Goal: Task Accomplishment & Management: Use online tool/utility

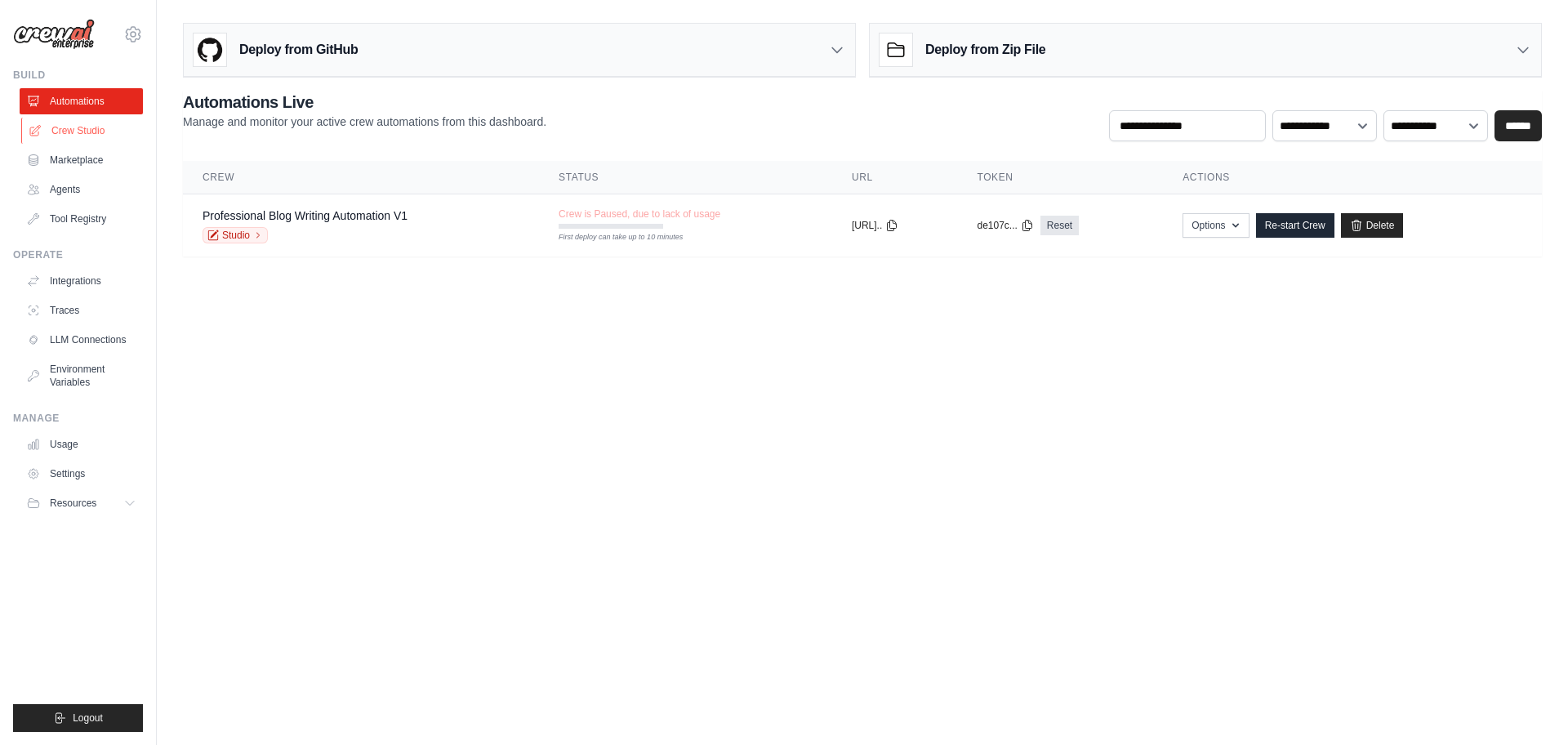
click at [89, 135] on link "Crew Studio" at bounding box center [82, 131] width 123 height 26
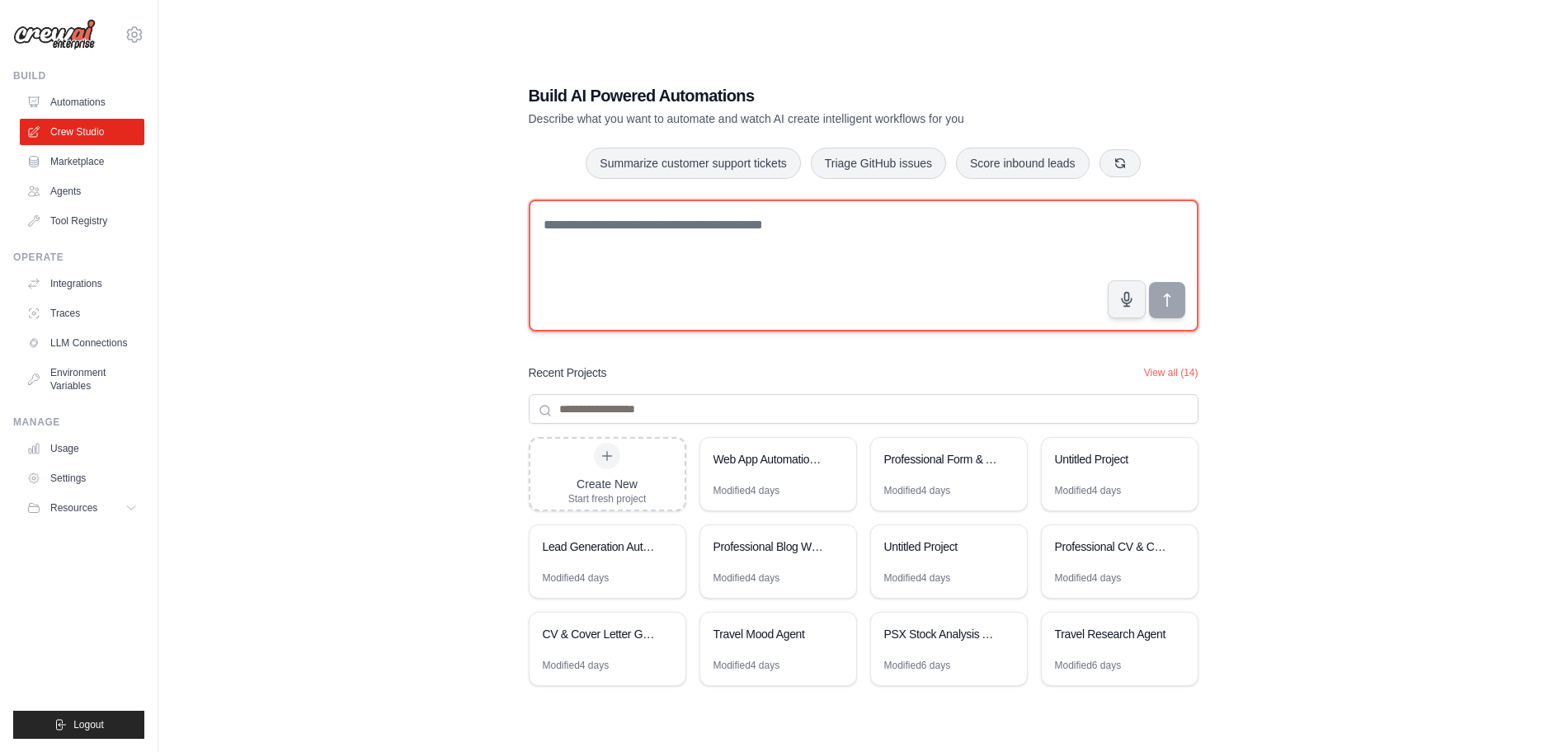
click at [719, 242] on textarea at bounding box center [863, 266] width 670 height 132
paste textarea "**********"
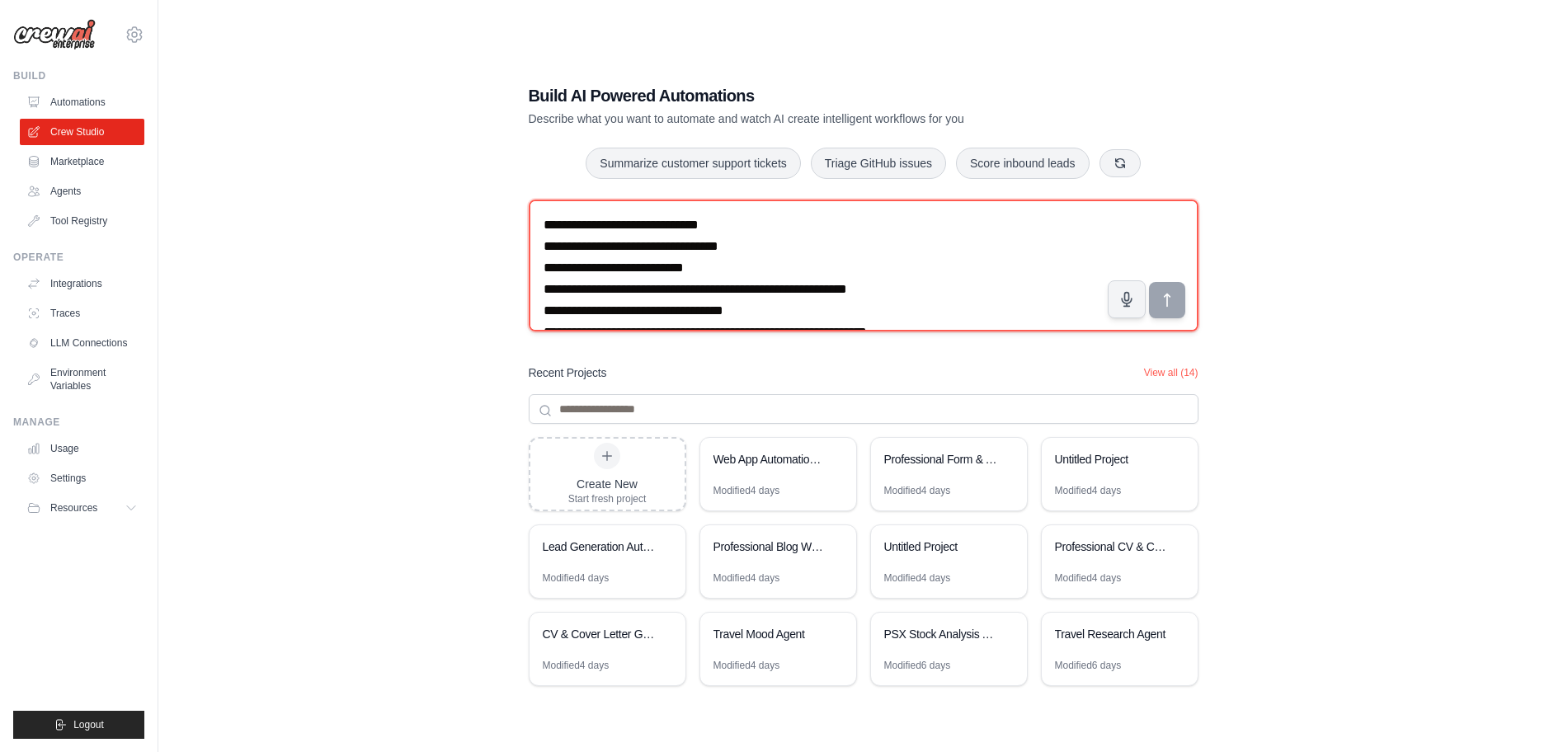
scroll to position [95, 0]
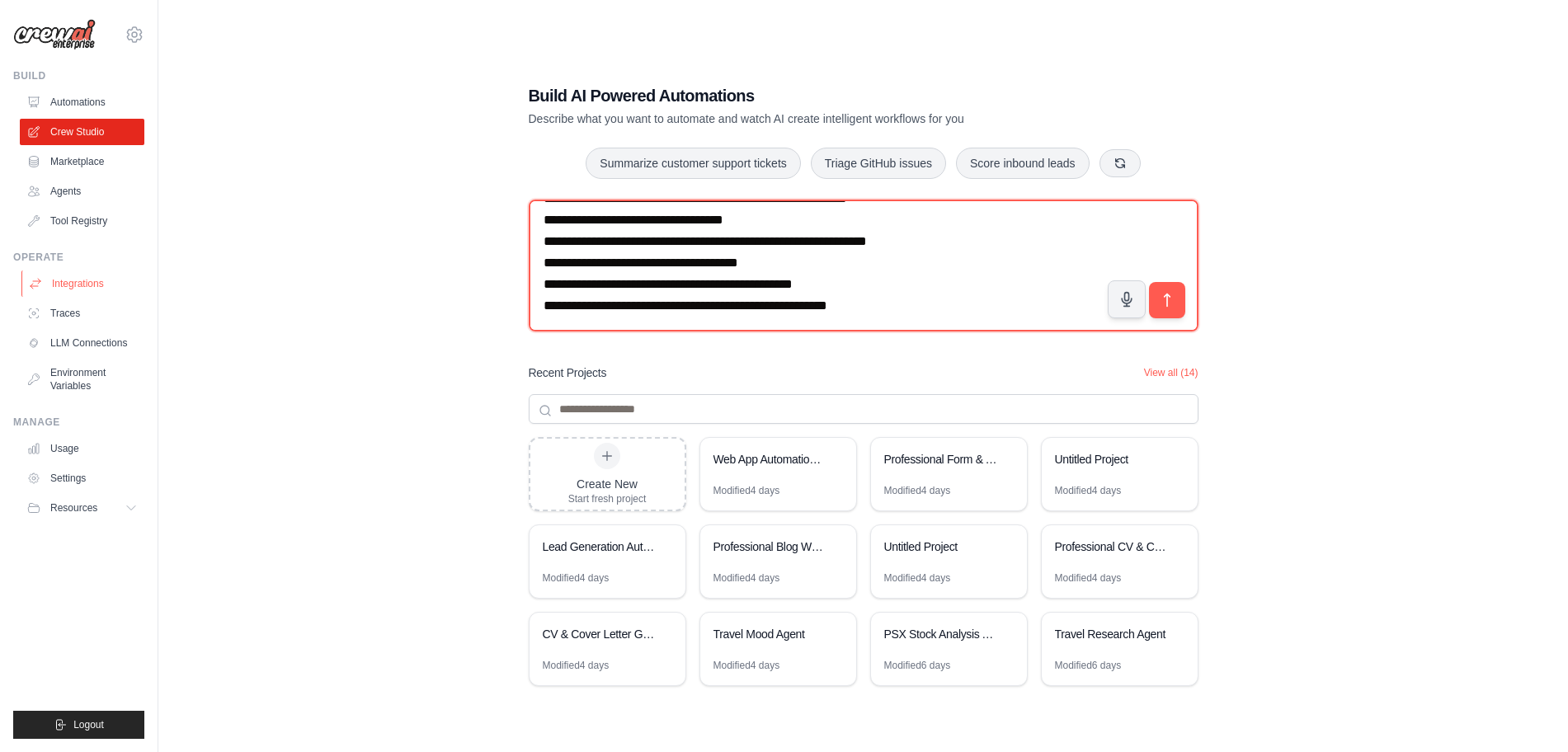
type textarea "**********"
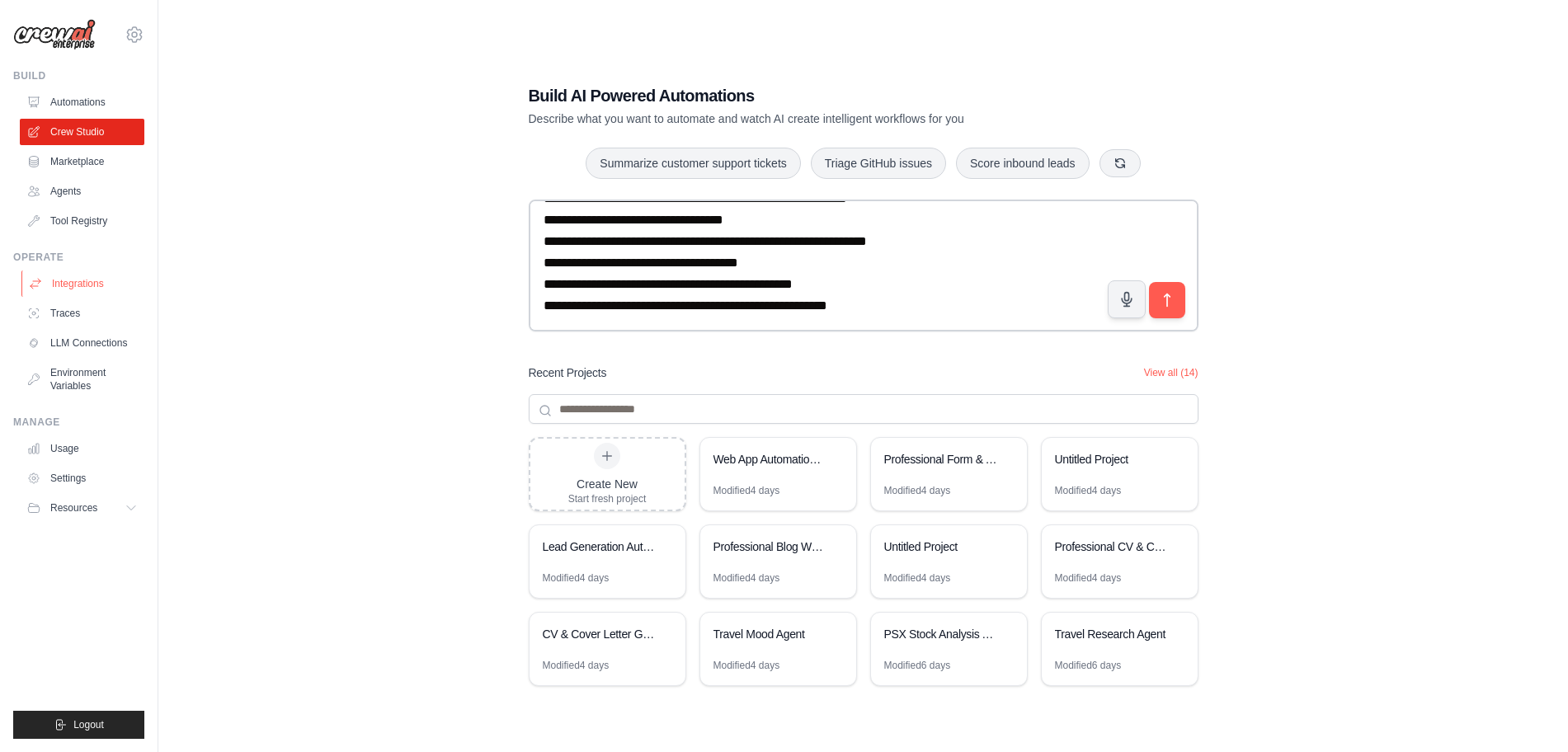
click at [67, 284] on link "Integrations" at bounding box center [83, 284] width 124 height 26
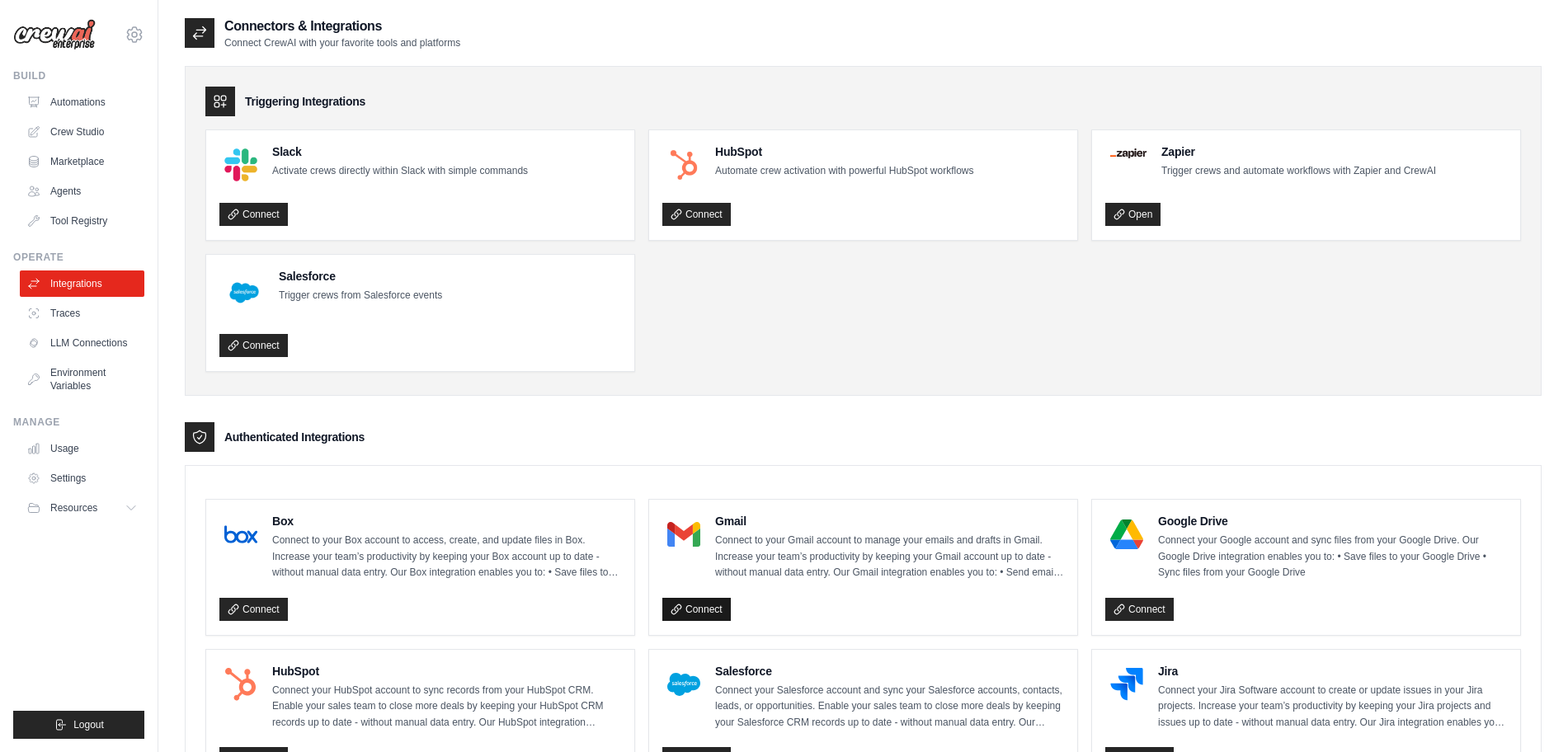
click at [697, 609] on link "Connect" at bounding box center [697, 609] width 68 height 23
click at [58, 119] on link "Crew Studio" at bounding box center [83, 132] width 124 height 26
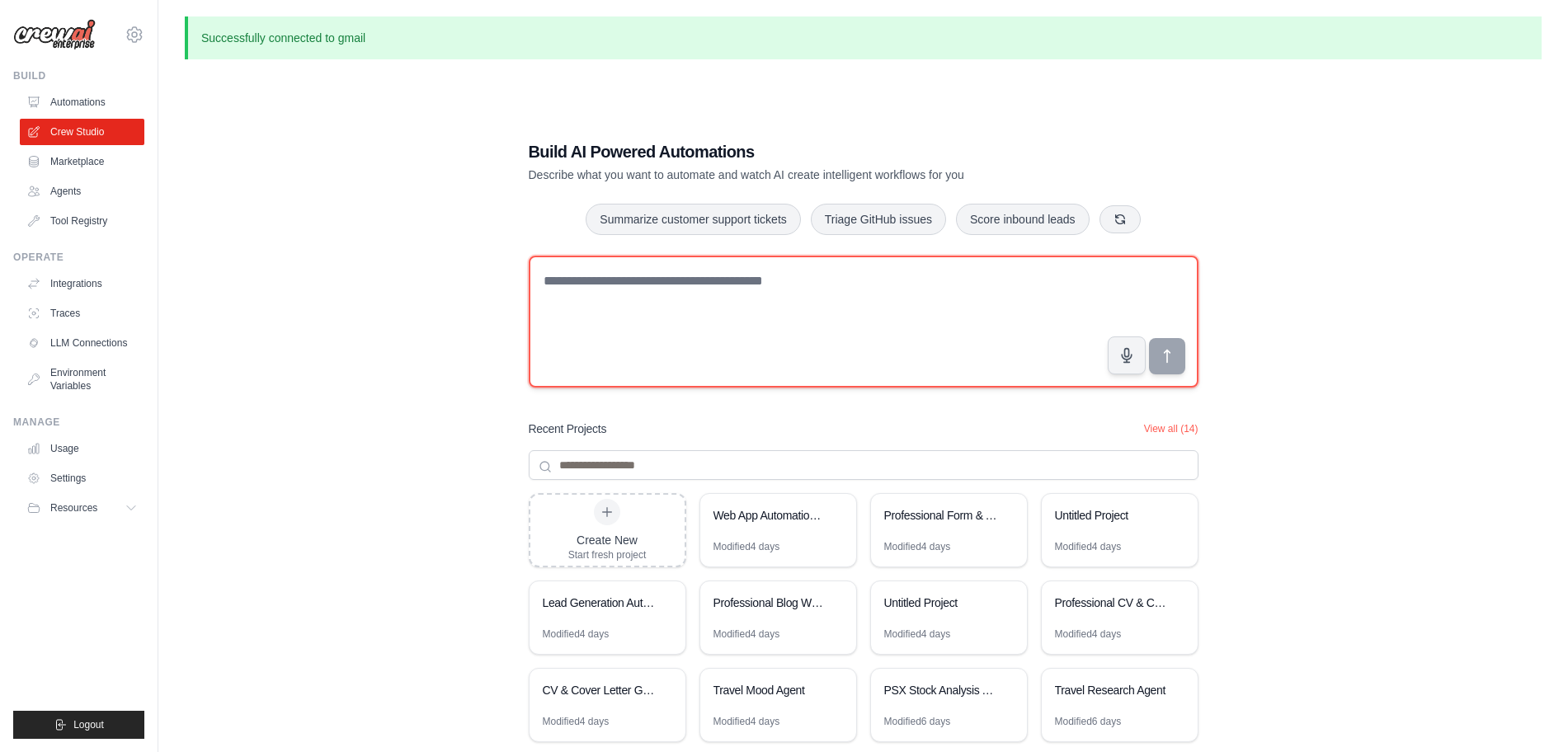
click at [642, 301] on textarea at bounding box center [863, 322] width 670 height 132
paste textarea "**********"
type textarea "**********"
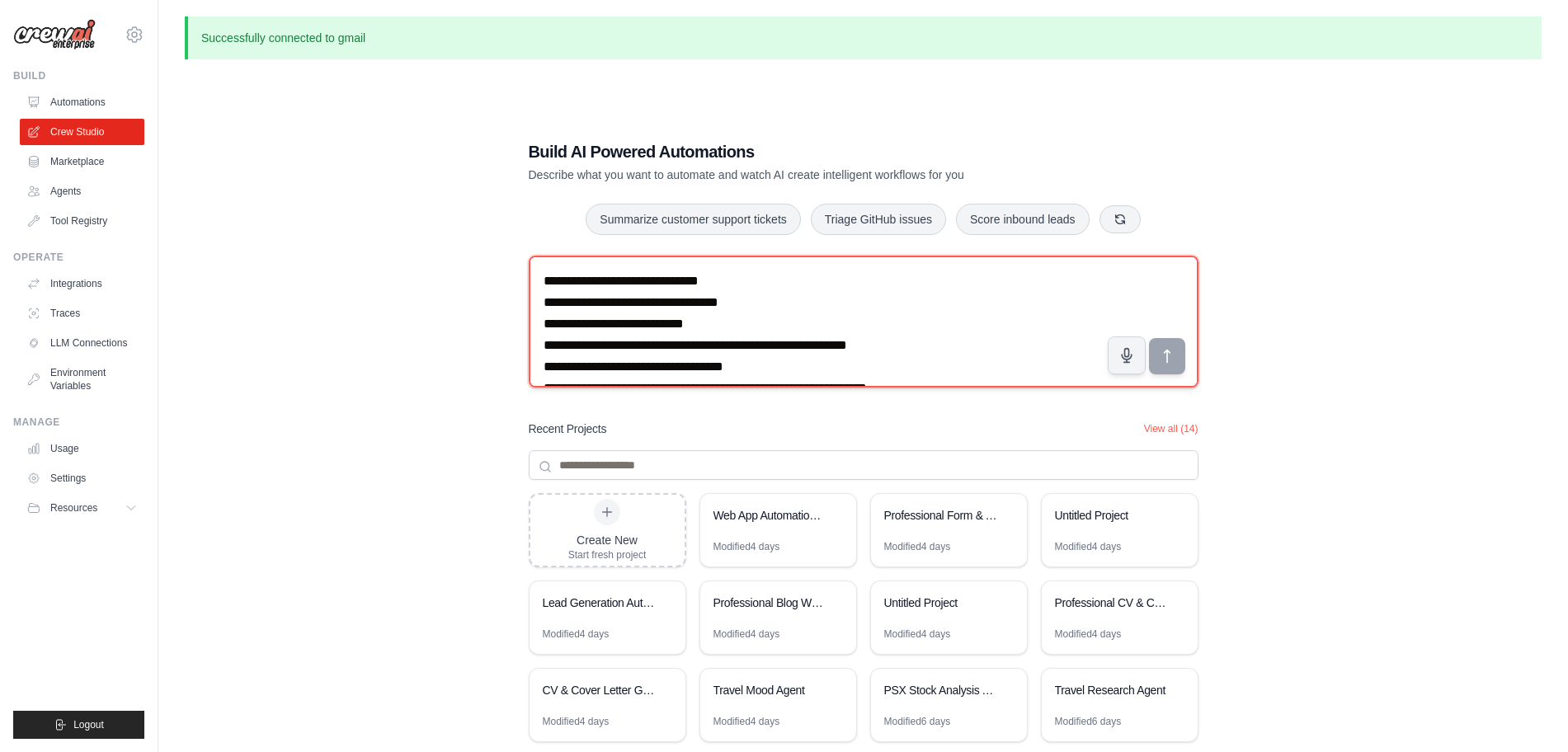
scroll to position [95, 0]
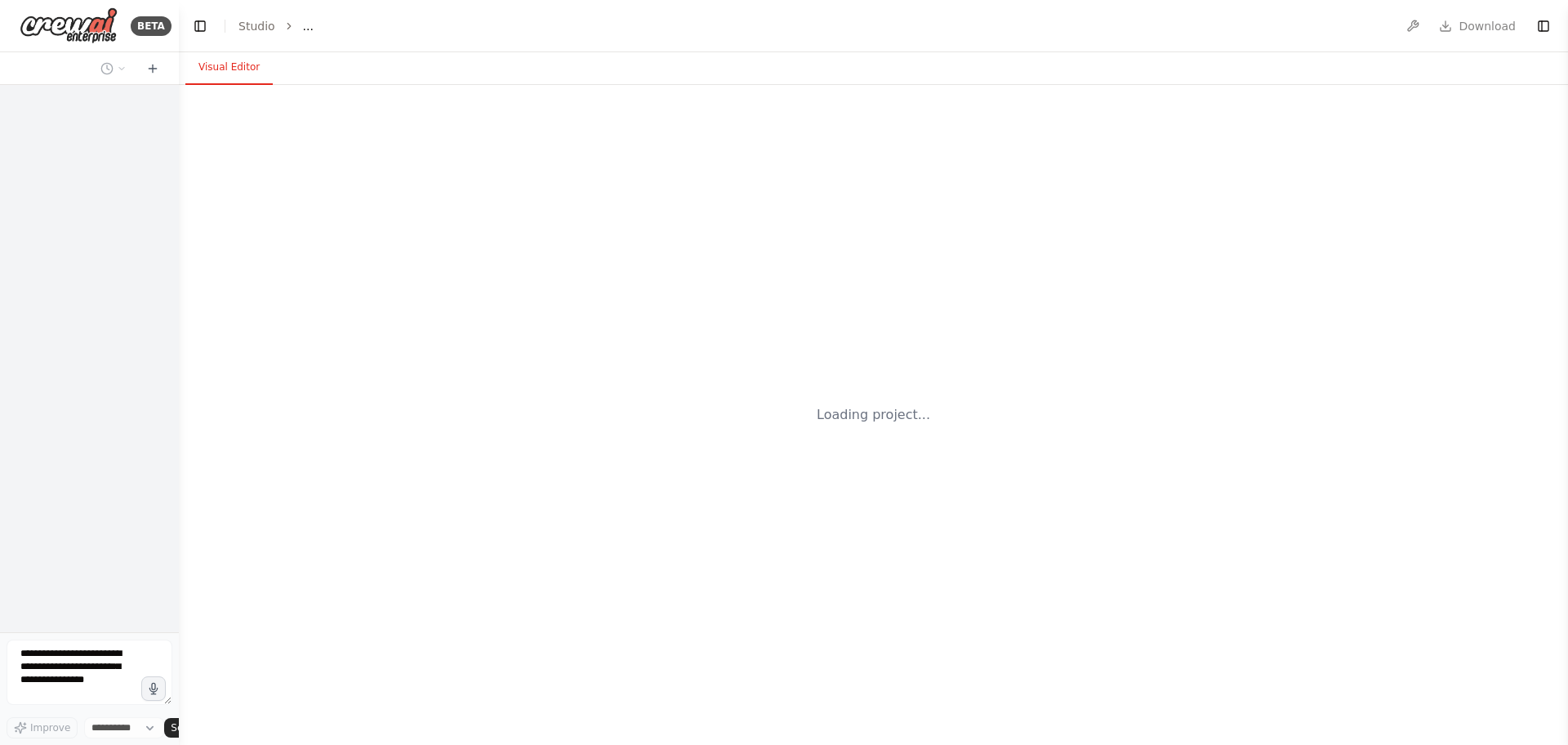
select select "****"
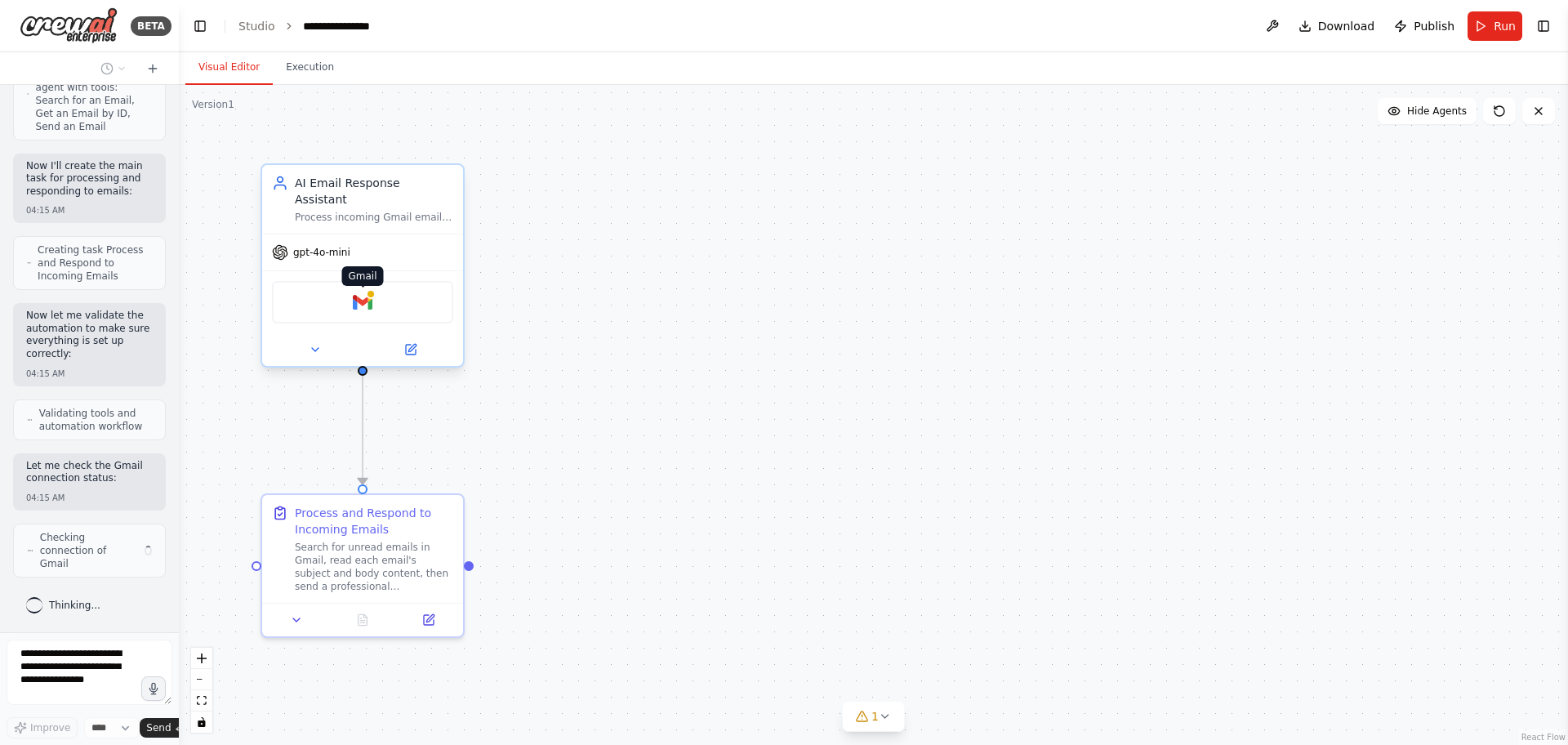
scroll to position [1161, 0]
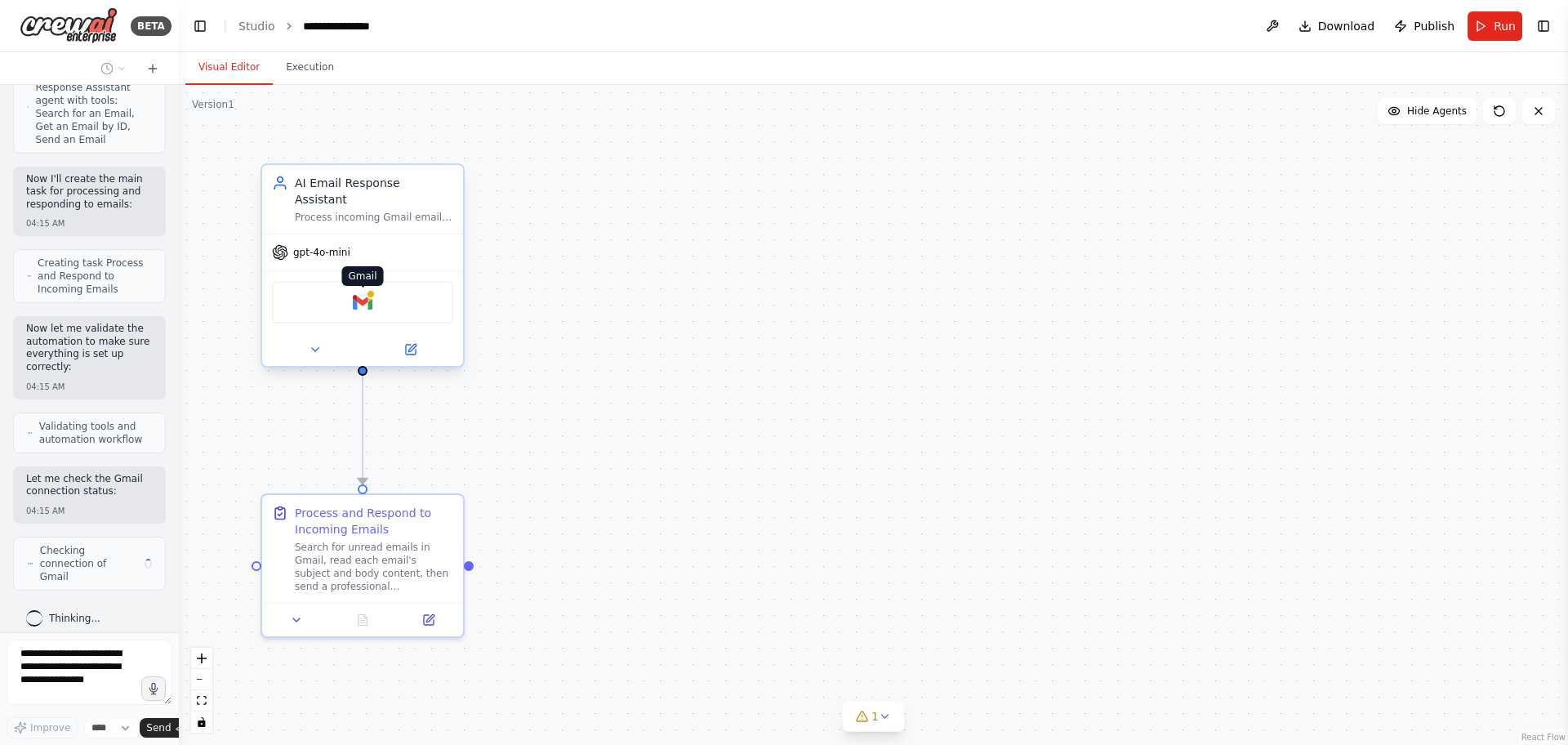
click at [367, 293] on img at bounding box center [363, 302] width 20 height 20
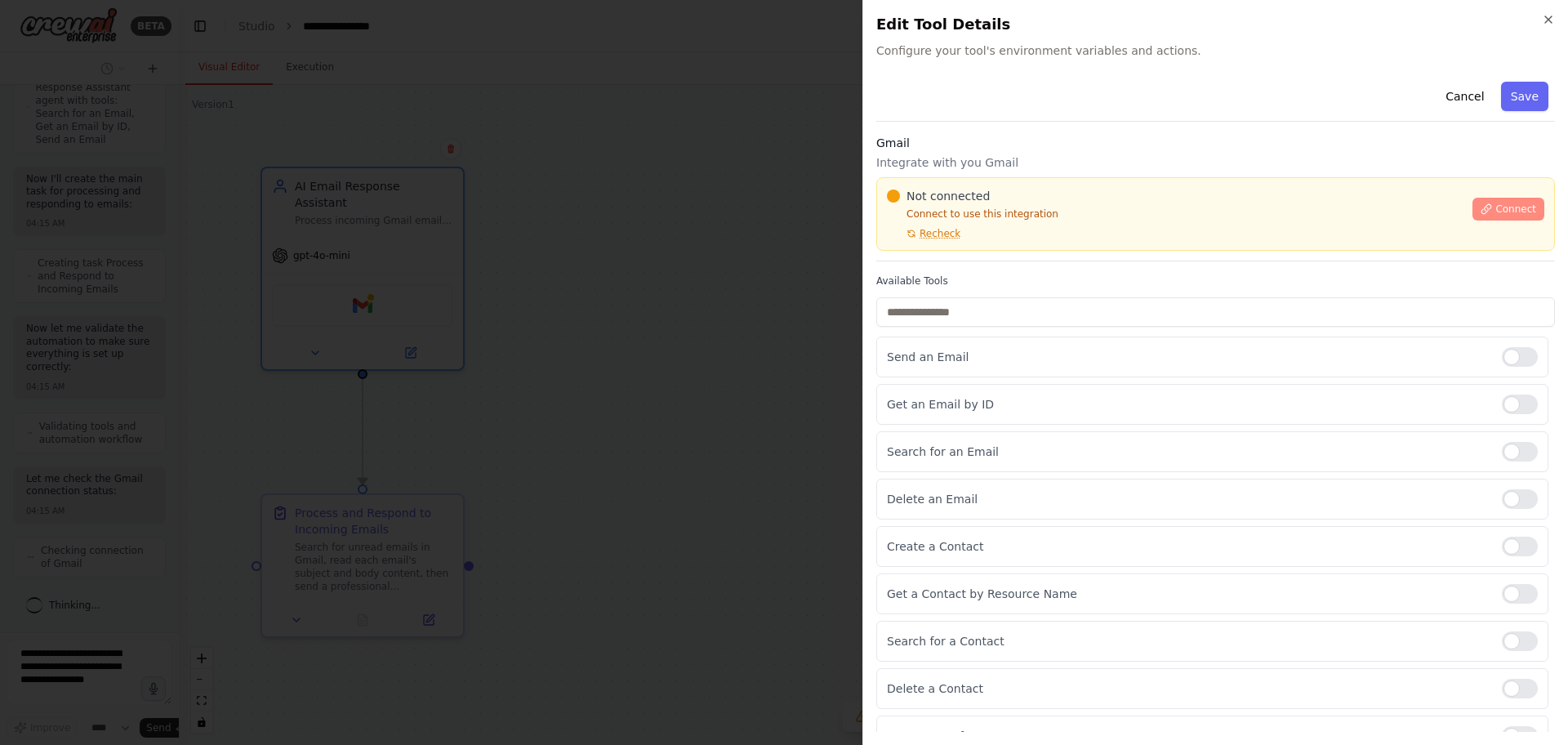
click at [1510, 205] on span "Connect" at bounding box center [1515, 208] width 41 height 13
click at [945, 231] on span "Recheck" at bounding box center [940, 234] width 41 height 13
click at [955, 238] on span "Recheck" at bounding box center [940, 234] width 41 height 13
click at [936, 238] on span "Recheck" at bounding box center [940, 234] width 41 height 13
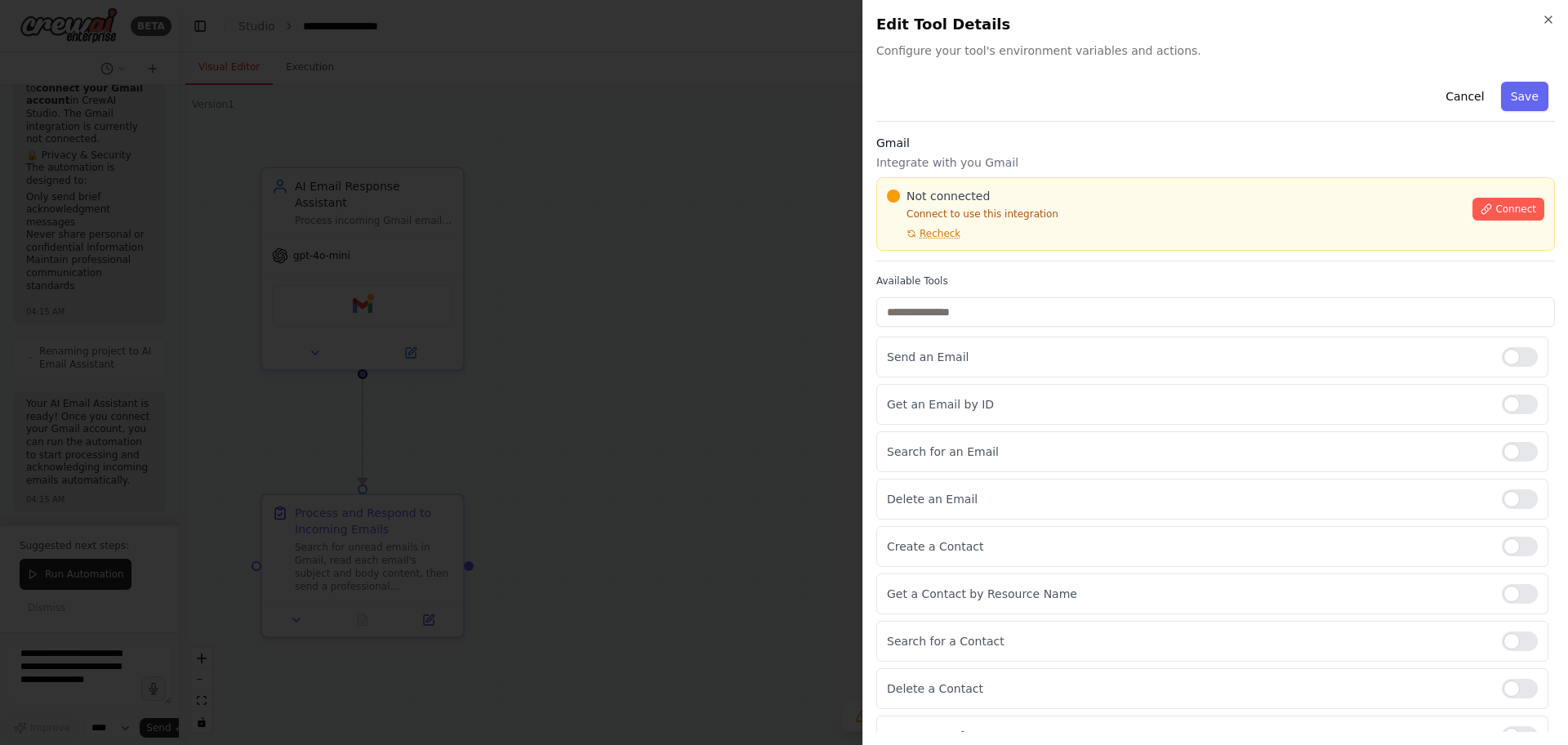
click at [1069, 206] on div "Not connected Connect to use this integration Recheck" at bounding box center [1174, 214] width 575 height 52
click at [936, 231] on span "Recheck" at bounding box center [940, 234] width 41 height 13
click at [1073, 203] on div "Not connected" at bounding box center [1174, 195] width 575 height 16
click at [648, 65] on div at bounding box center [784, 372] width 1568 height 745
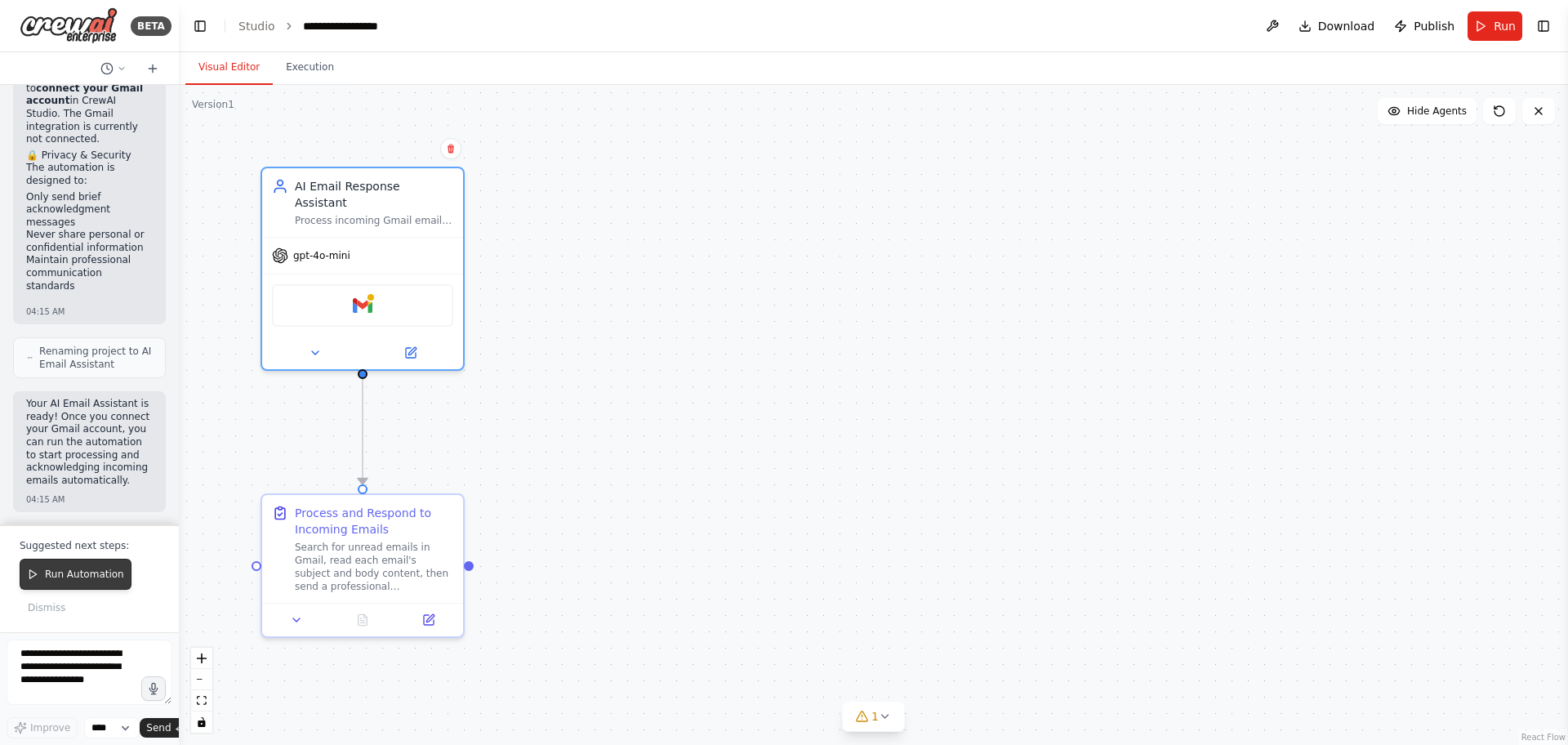
click at [66, 570] on span "Run Automation" at bounding box center [84, 574] width 79 height 13
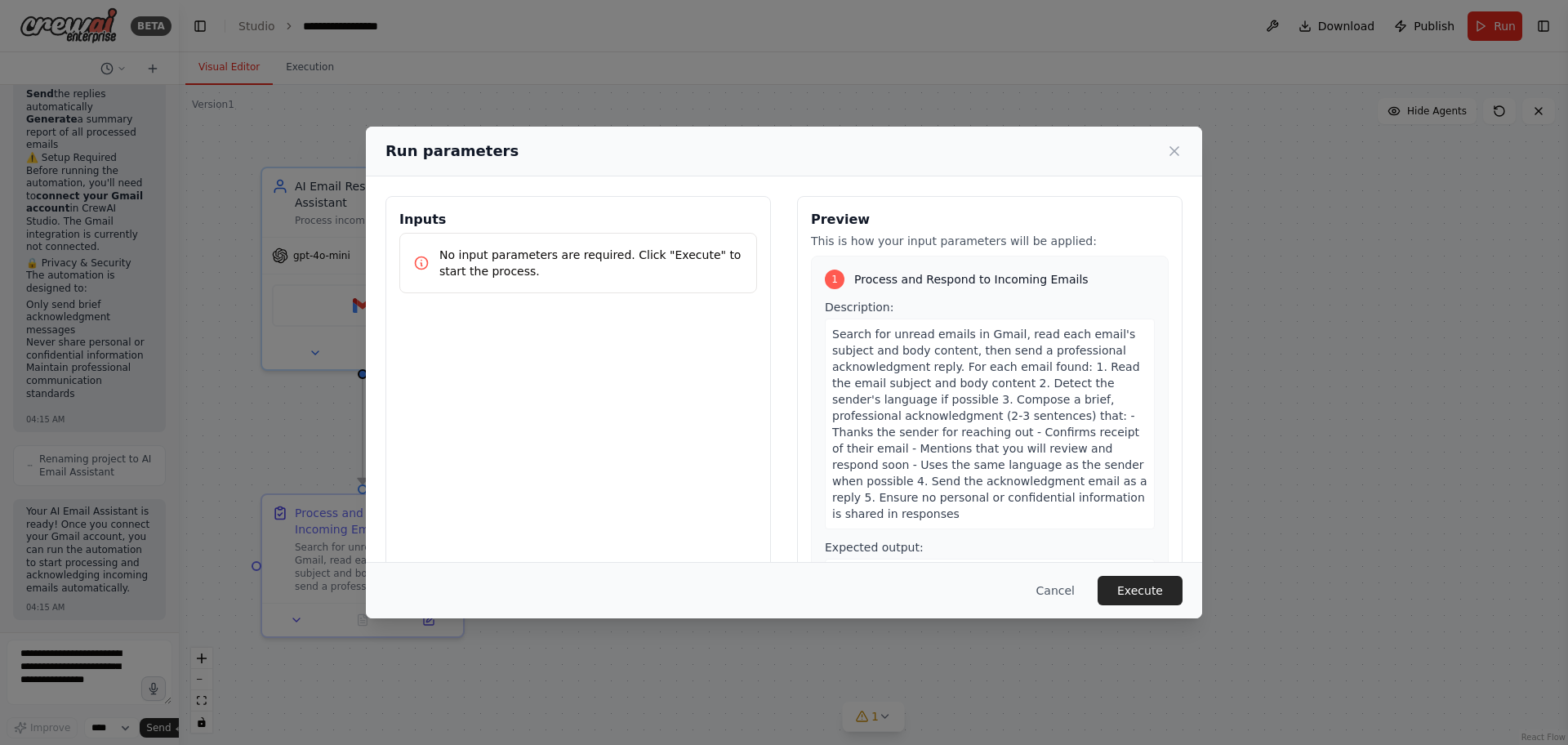
click at [530, 280] on div "No input parameters are required. Click "Execute" to start the process." at bounding box center [578, 263] width 358 height 61
click at [506, 241] on div "No input parameters are required. Click "Execute" to start the process." at bounding box center [578, 263] width 358 height 61
click at [1131, 590] on button "Execute" at bounding box center [1140, 590] width 85 height 30
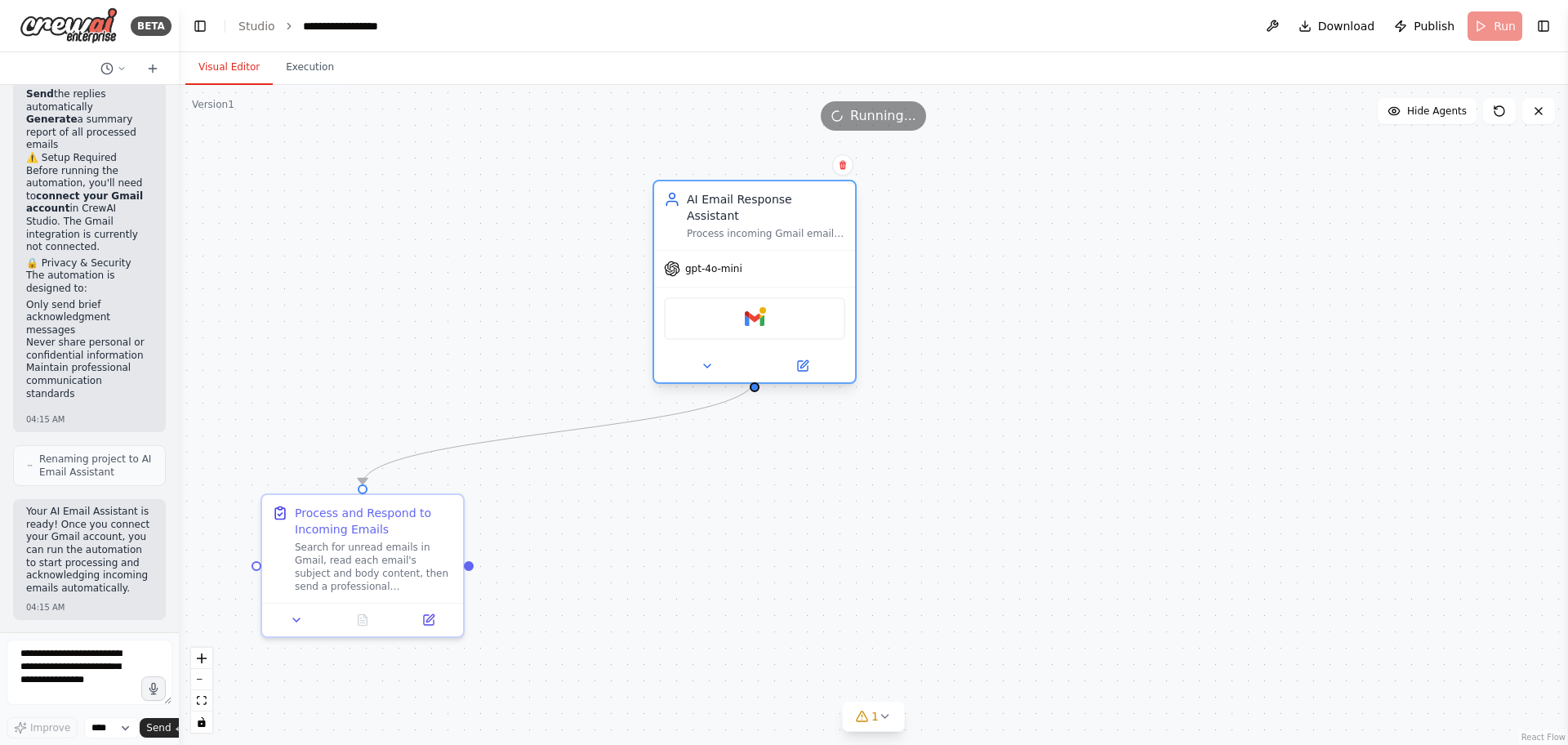
drag, startPoint x: 344, startPoint y: 244, endPoint x: 734, endPoint y: 260, distance: 390.3
click at [734, 260] on div "gpt-4o-mini" at bounding box center [755, 268] width 201 height 36
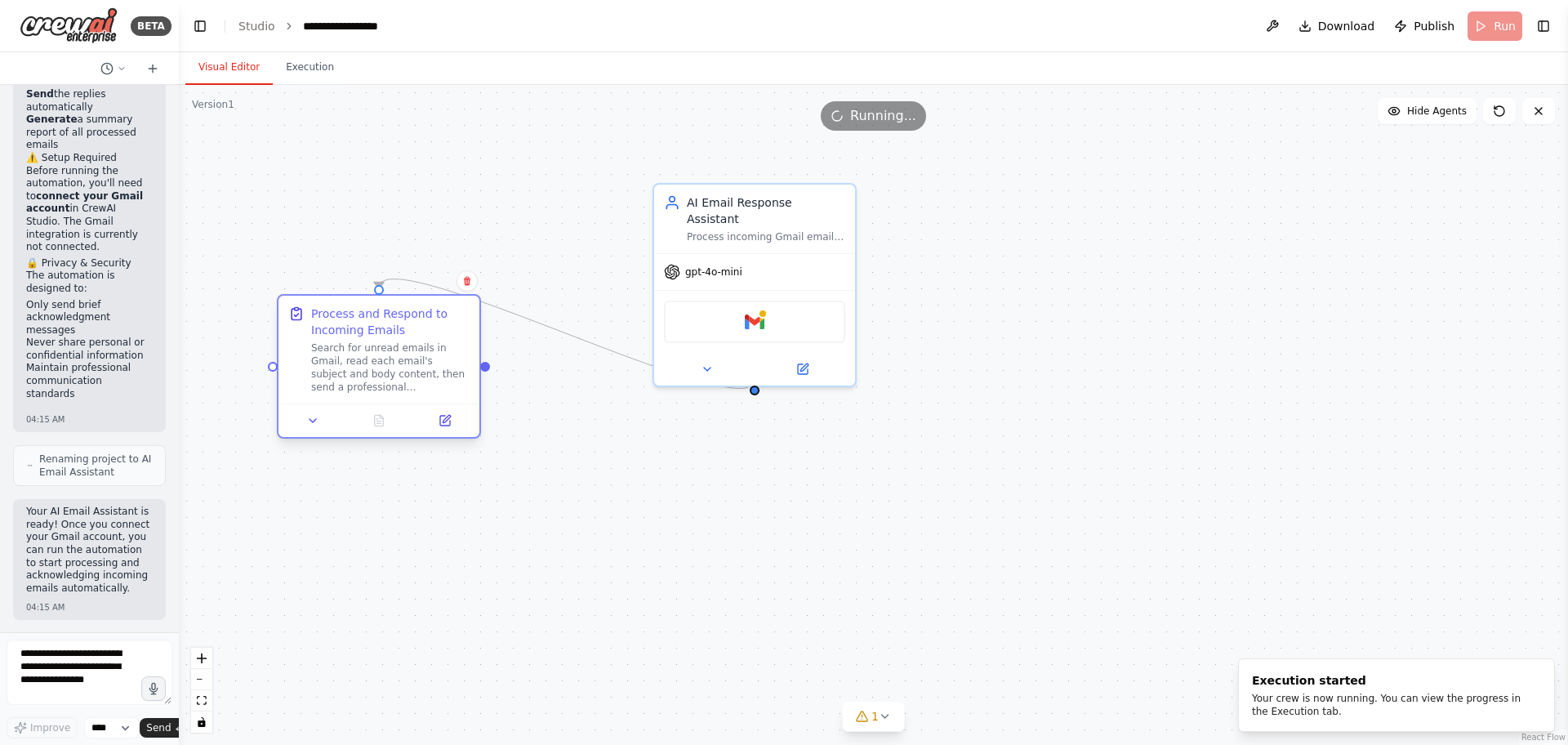
drag, startPoint x: 393, startPoint y: 564, endPoint x: 417, endPoint y: 369, distance: 196.5
click at [417, 369] on div "Search for unread emails in Gmail, read each email's subject and body content, …" at bounding box center [390, 367] width 159 height 52
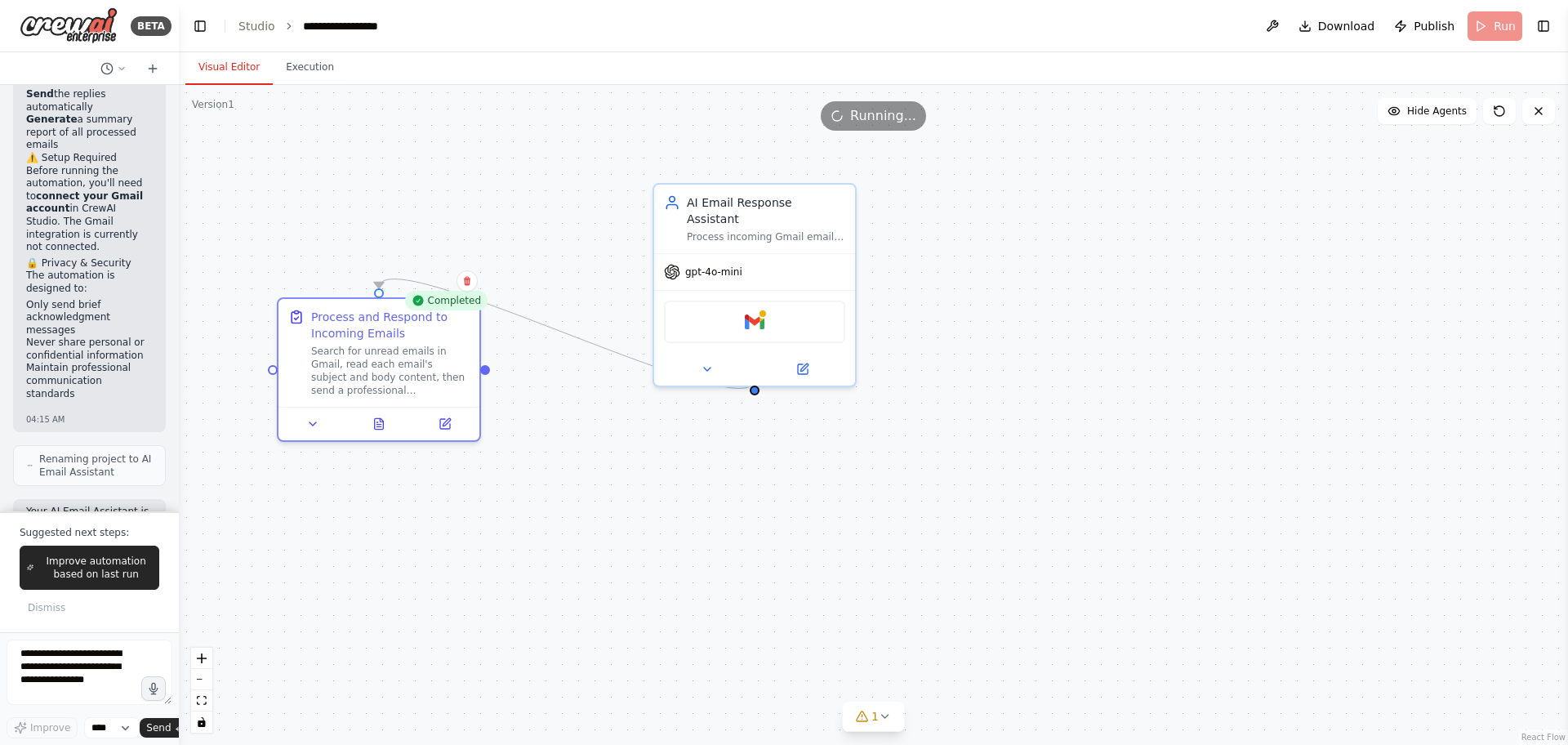
scroll to position [2370, 0]
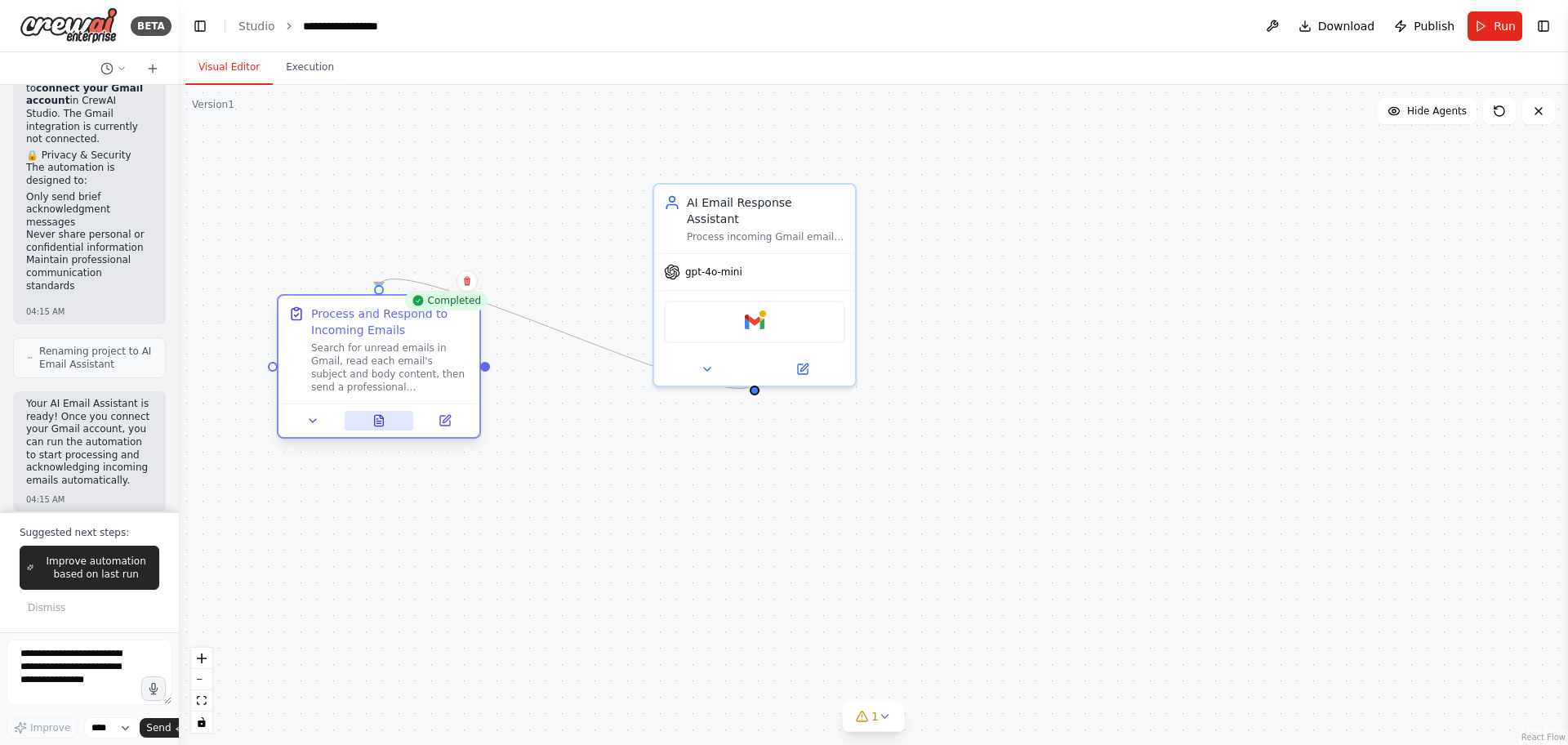
click at [388, 422] on button at bounding box center [379, 420] width 69 height 20
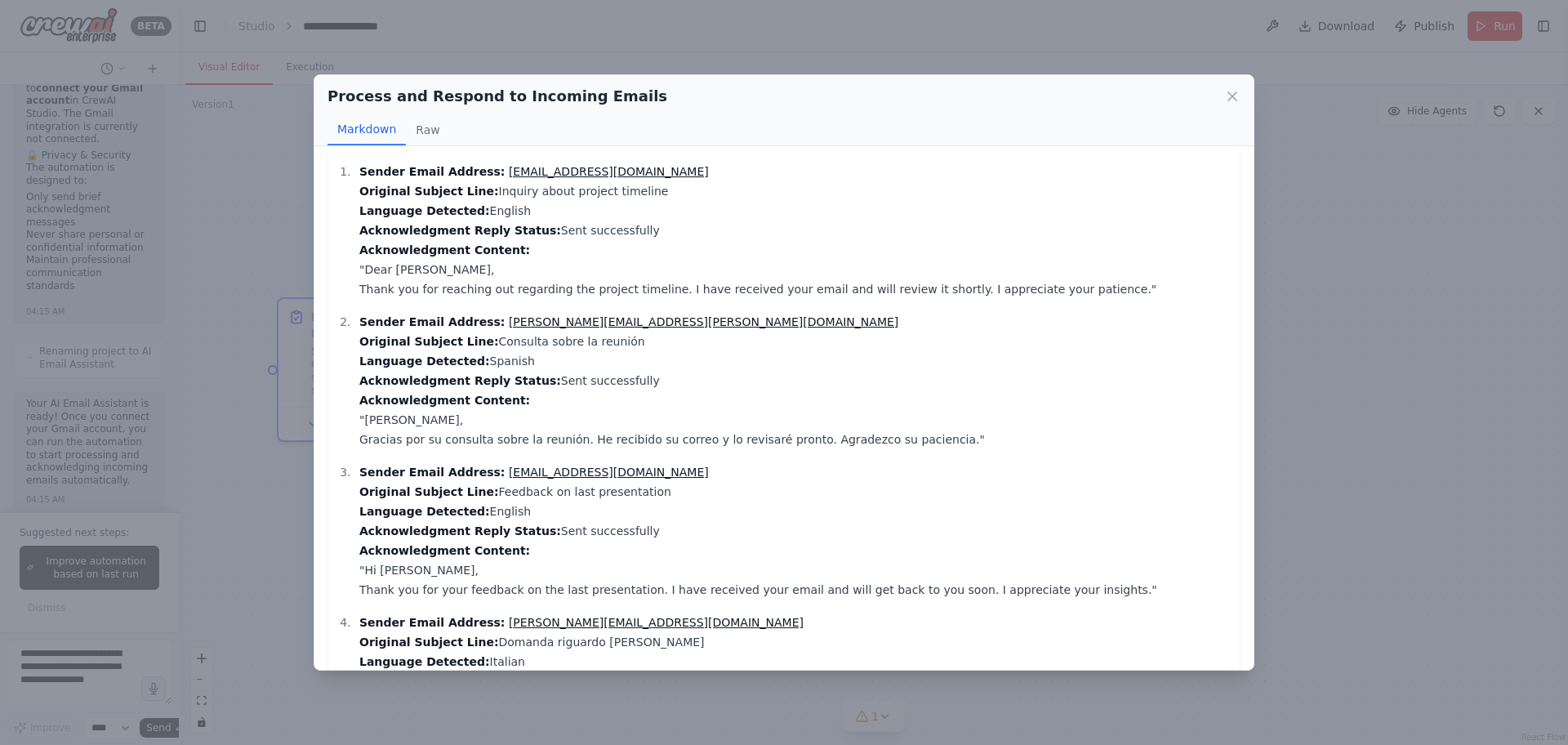
scroll to position [37, 0]
click at [1456, 397] on div "Process and Respond to Incoming Emails Markdown Raw Summary Report of Processed…" at bounding box center [784, 372] width 1568 height 745
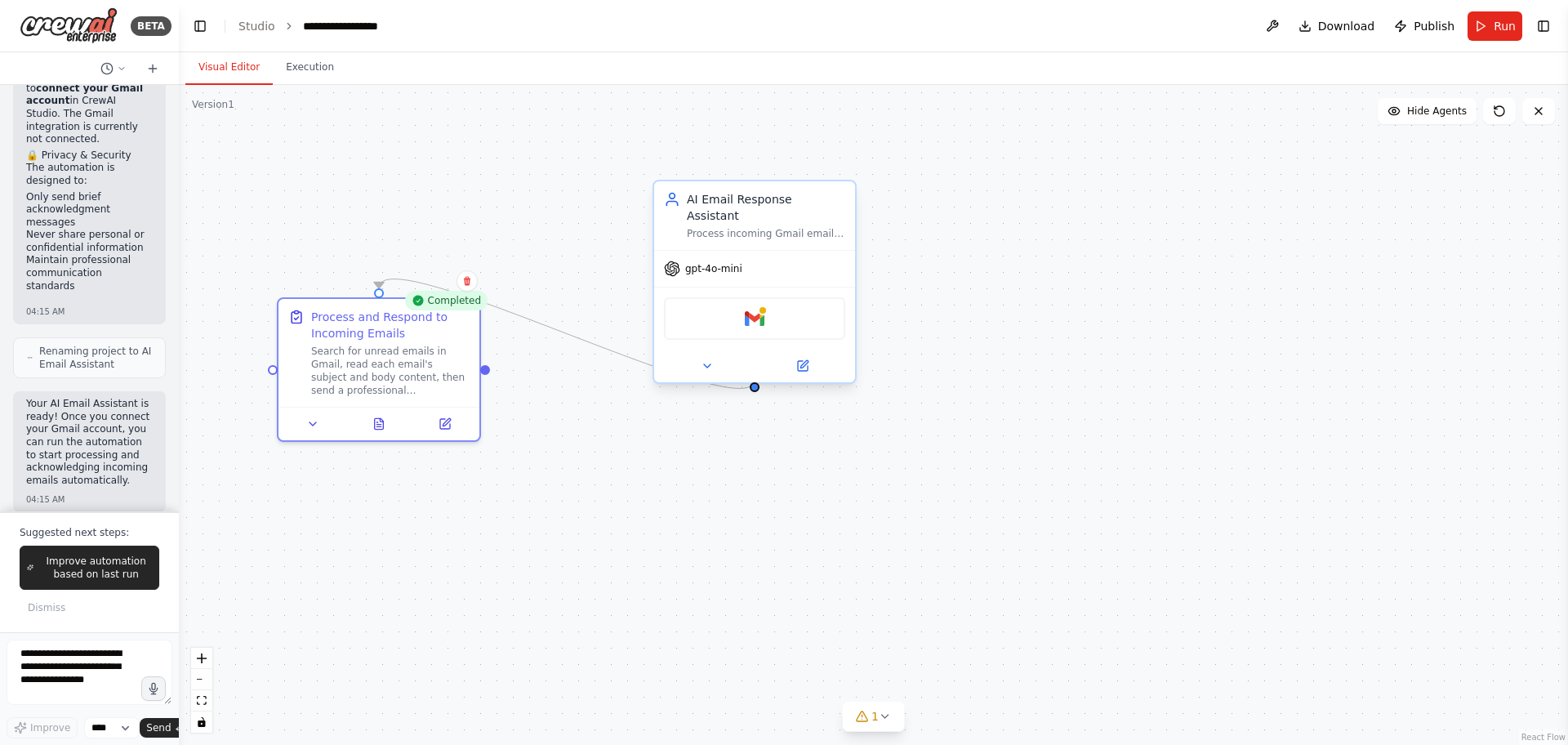
click at [768, 299] on div "Gmail" at bounding box center [754, 319] width 181 height 43
click at [753, 309] on img at bounding box center [754, 319] width 20 height 20
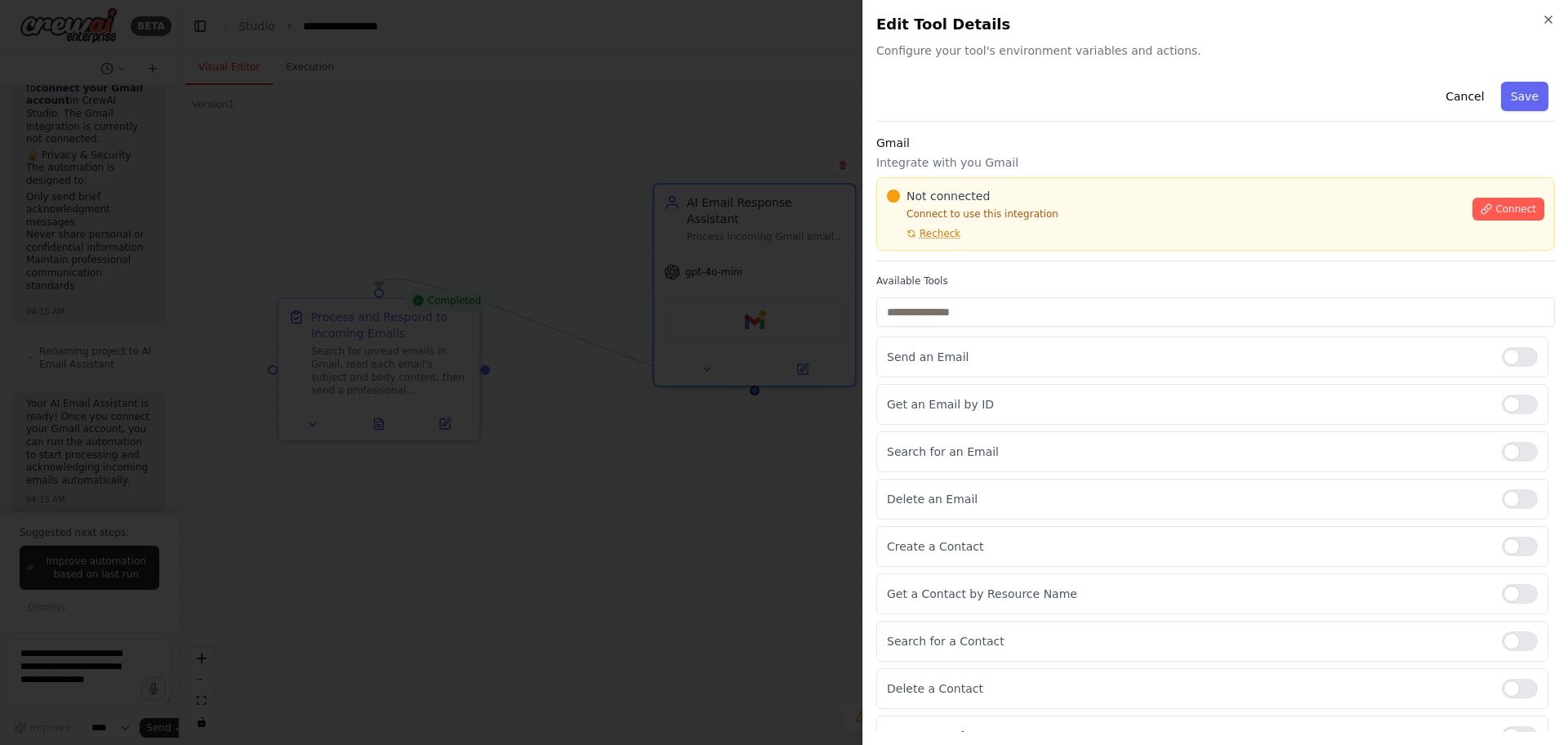
click at [751, 659] on div at bounding box center [784, 372] width 1568 height 745
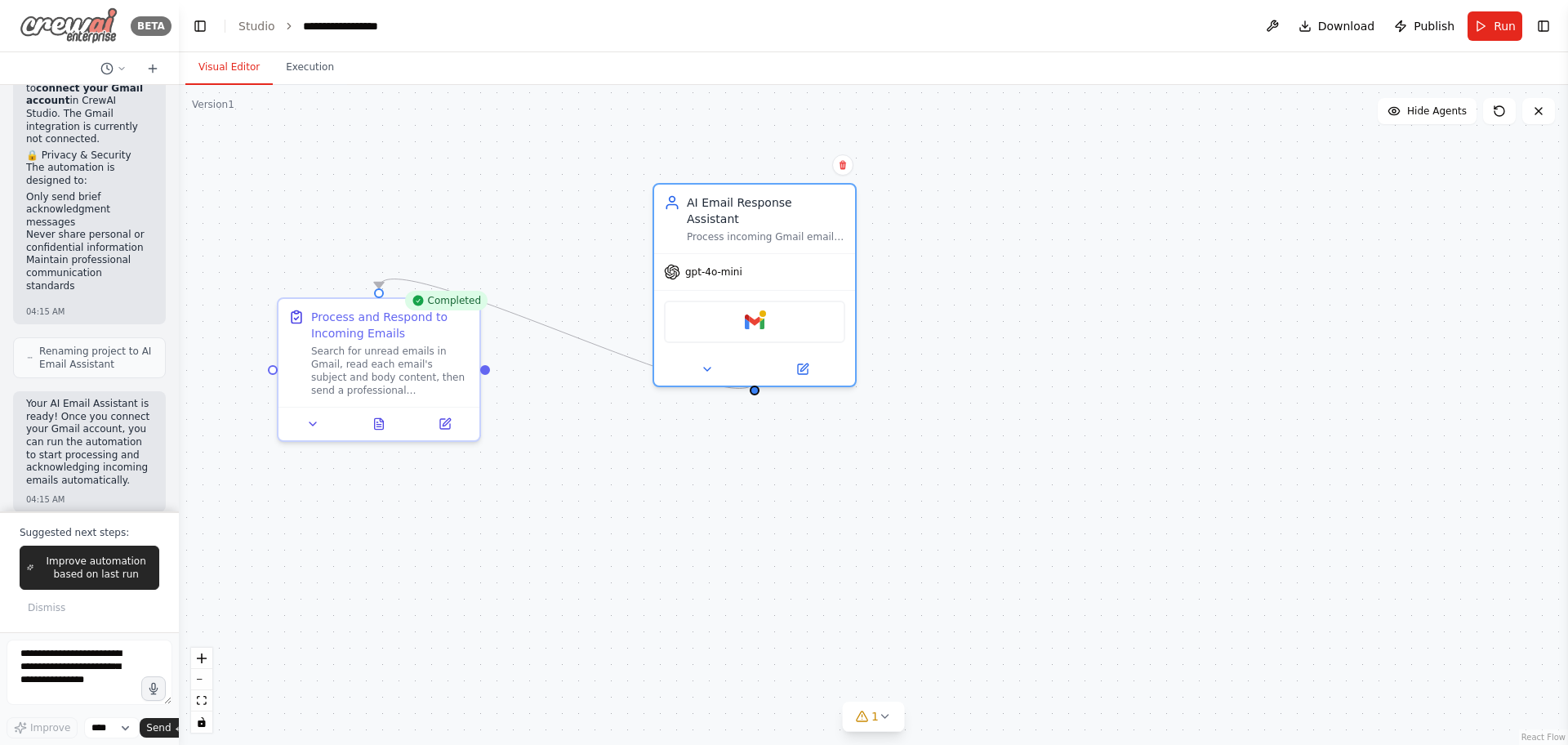
click at [88, 23] on img at bounding box center [69, 25] width 98 height 36
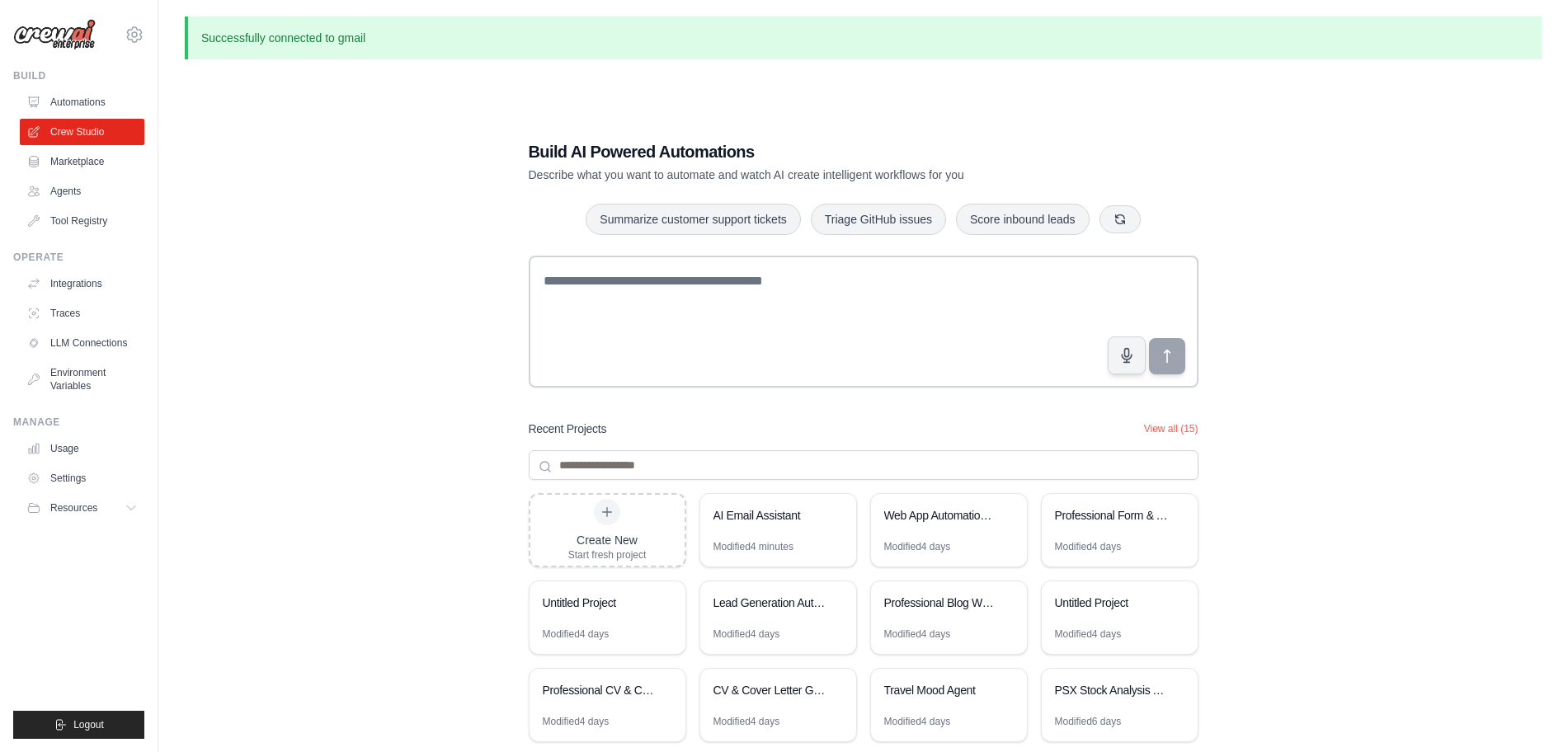
click at [1281, 30] on p "Successfully connected to gmail" at bounding box center [863, 38] width 1357 height 43
click at [71, 281] on link "Integrations" at bounding box center [83, 284] width 124 height 26
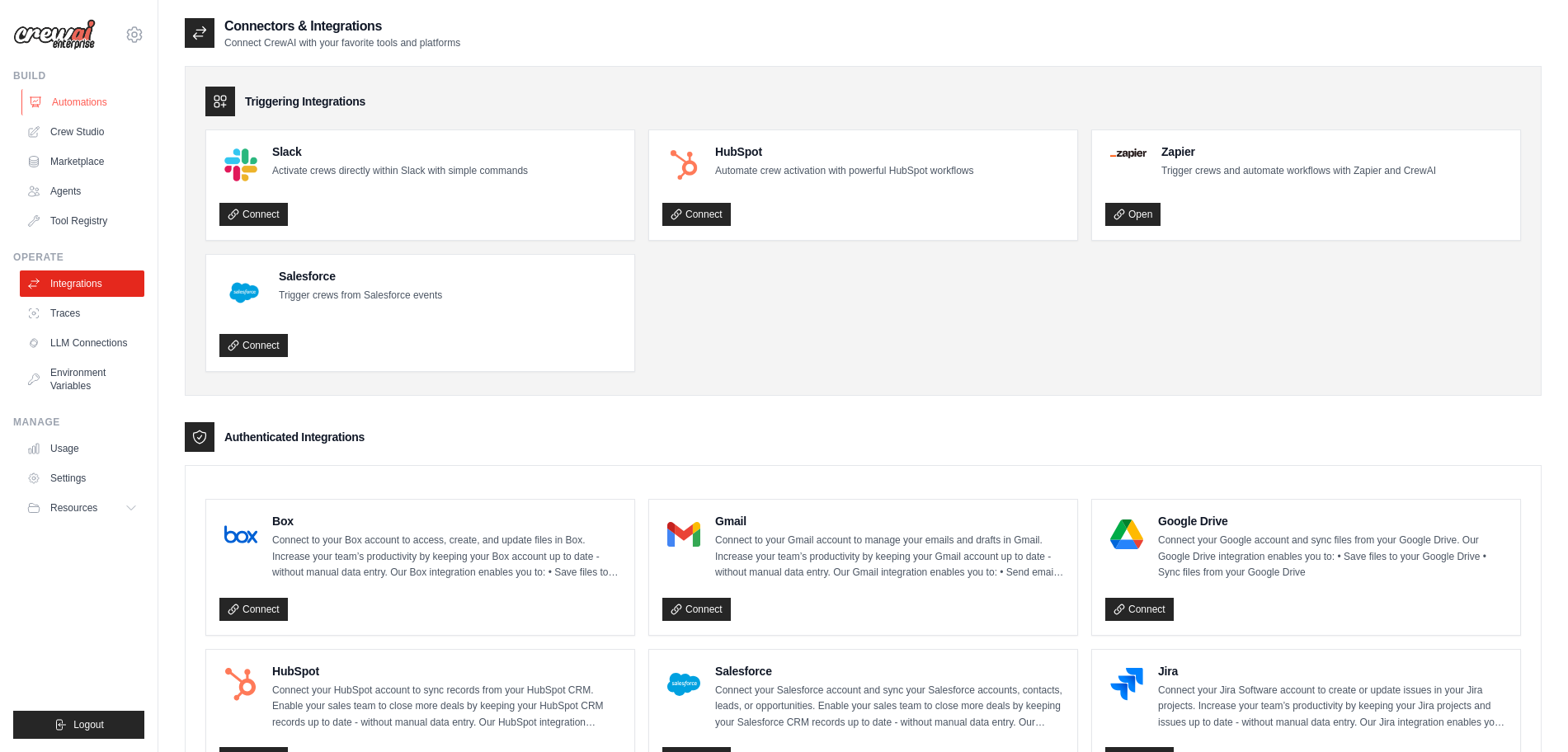
click at [93, 91] on link "Automations" at bounding box center [83, 103] width 124 height 26
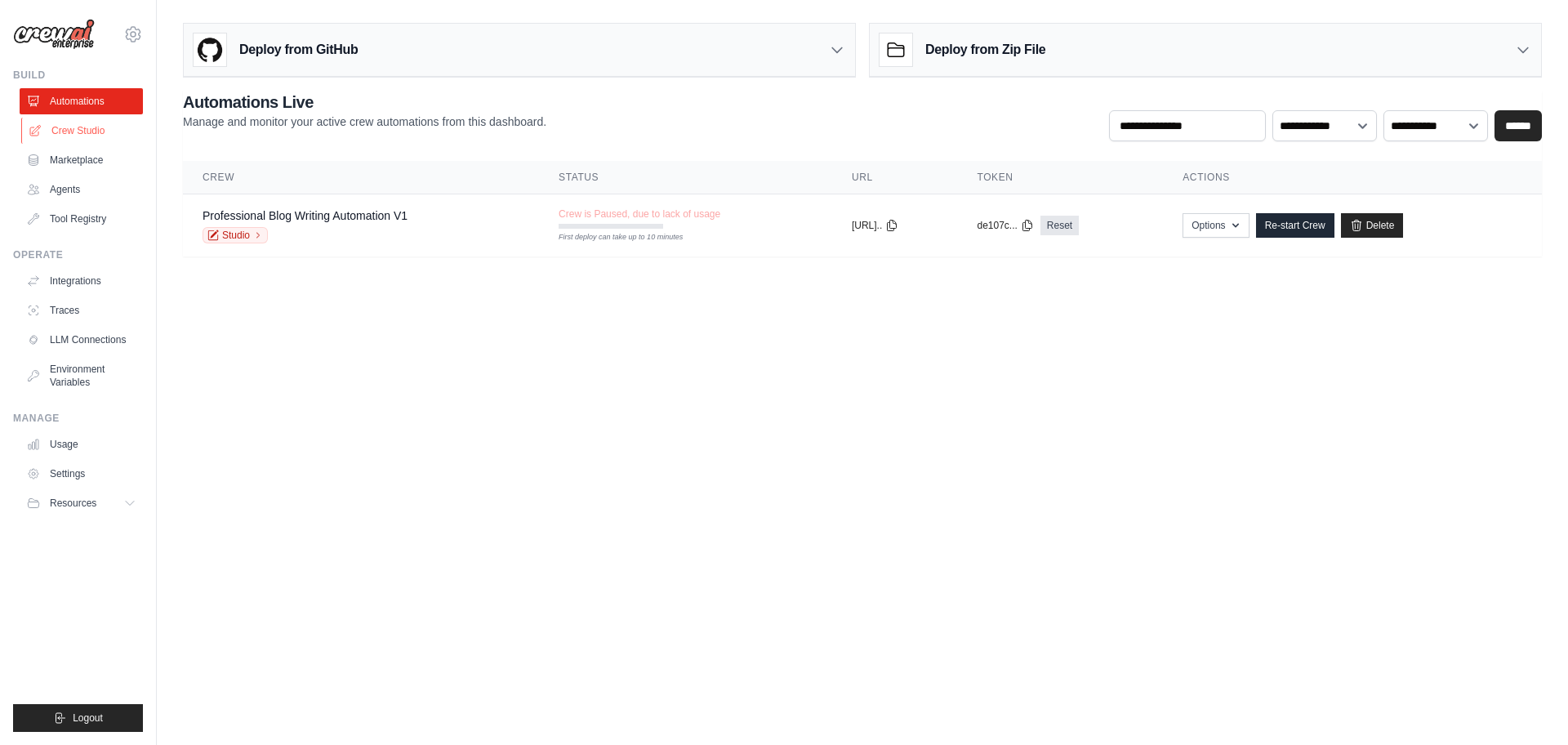
click at [81, 132] on link "Crew Studio" at bounding box center [82, 131] width 123 height 26
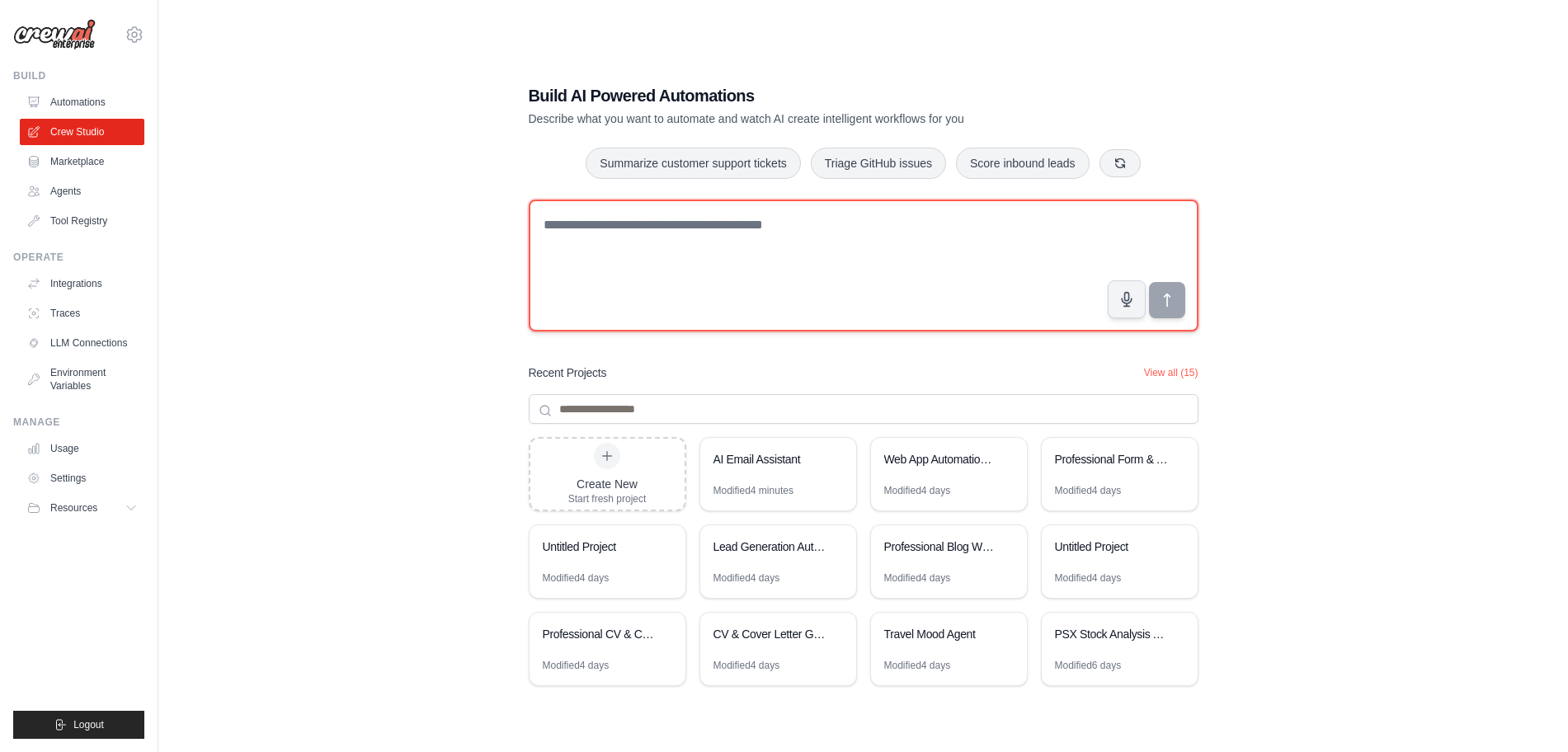
click at [664, 264] on textarea at bounding box center [863, 266] width 670 height 132
paste textarea "**********"
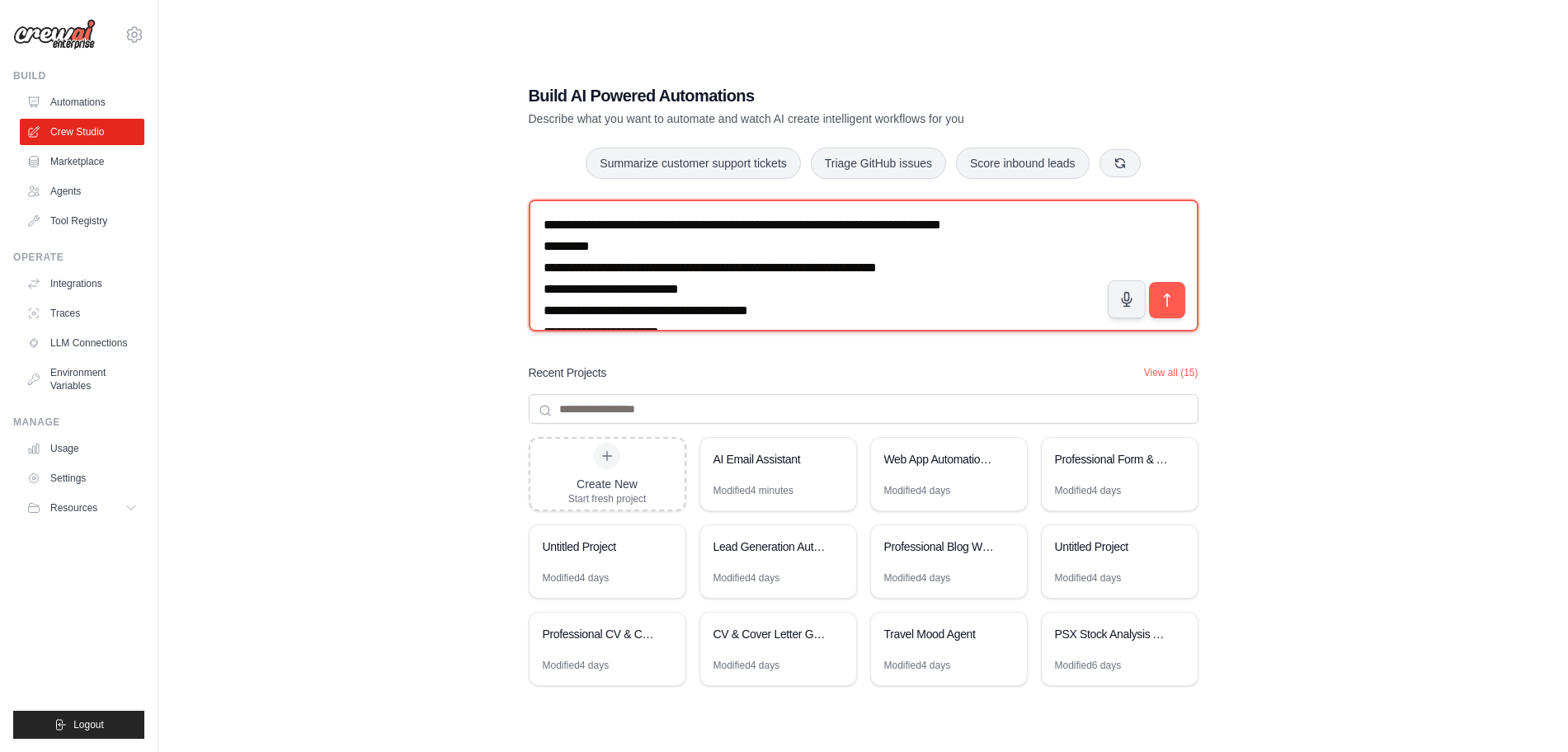
click at [944, 217] on textarea "**********" at bounding box center [863, 266] width 670 height 132
click at [983, 267] on textarea "**********" at bounding box center [863, 266] width 670 height 132
type textarea "**********"
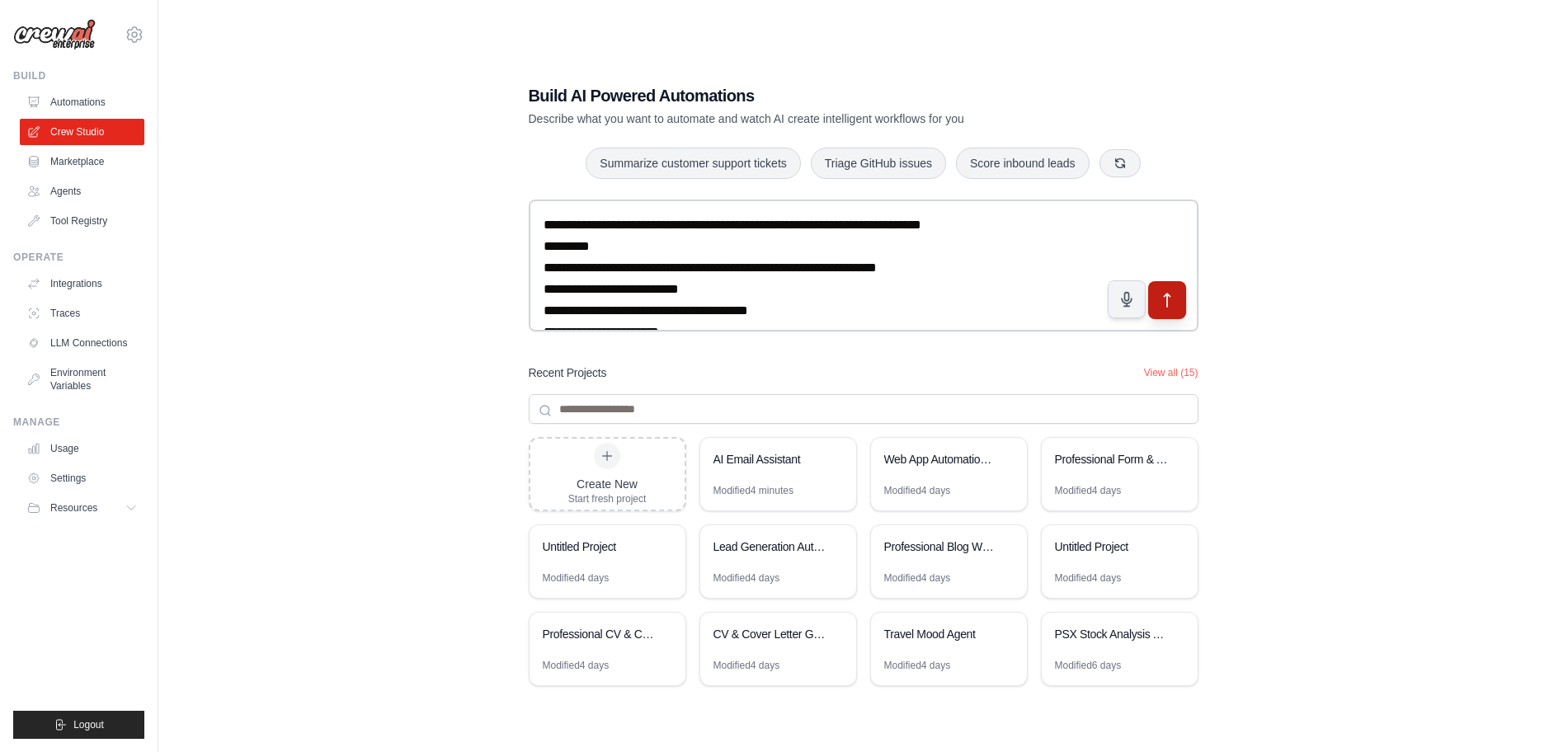
click at [1164, 309] on icon "submit" at bounding box center [1167, 301] width 18 height 18
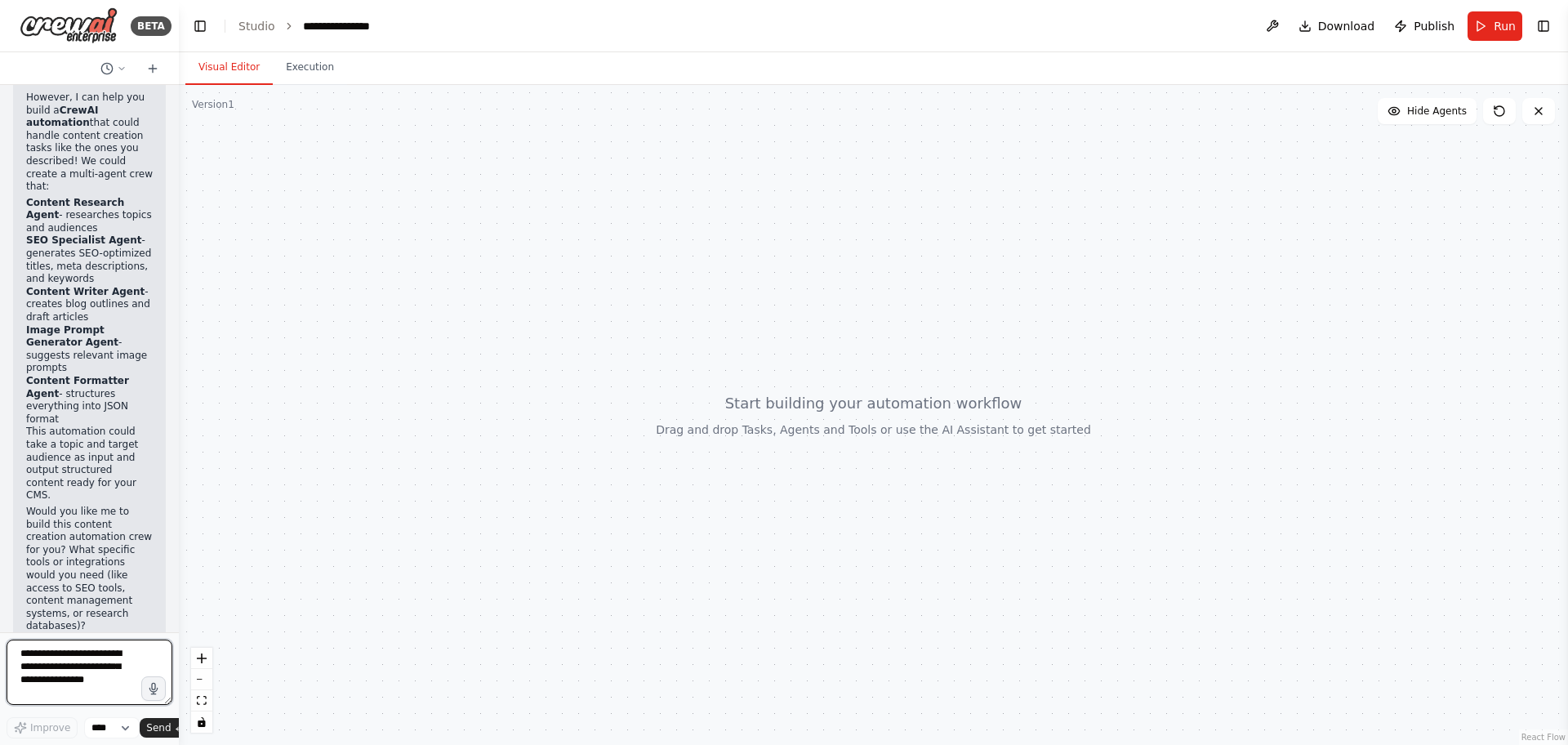
scroll to position [649, 0]
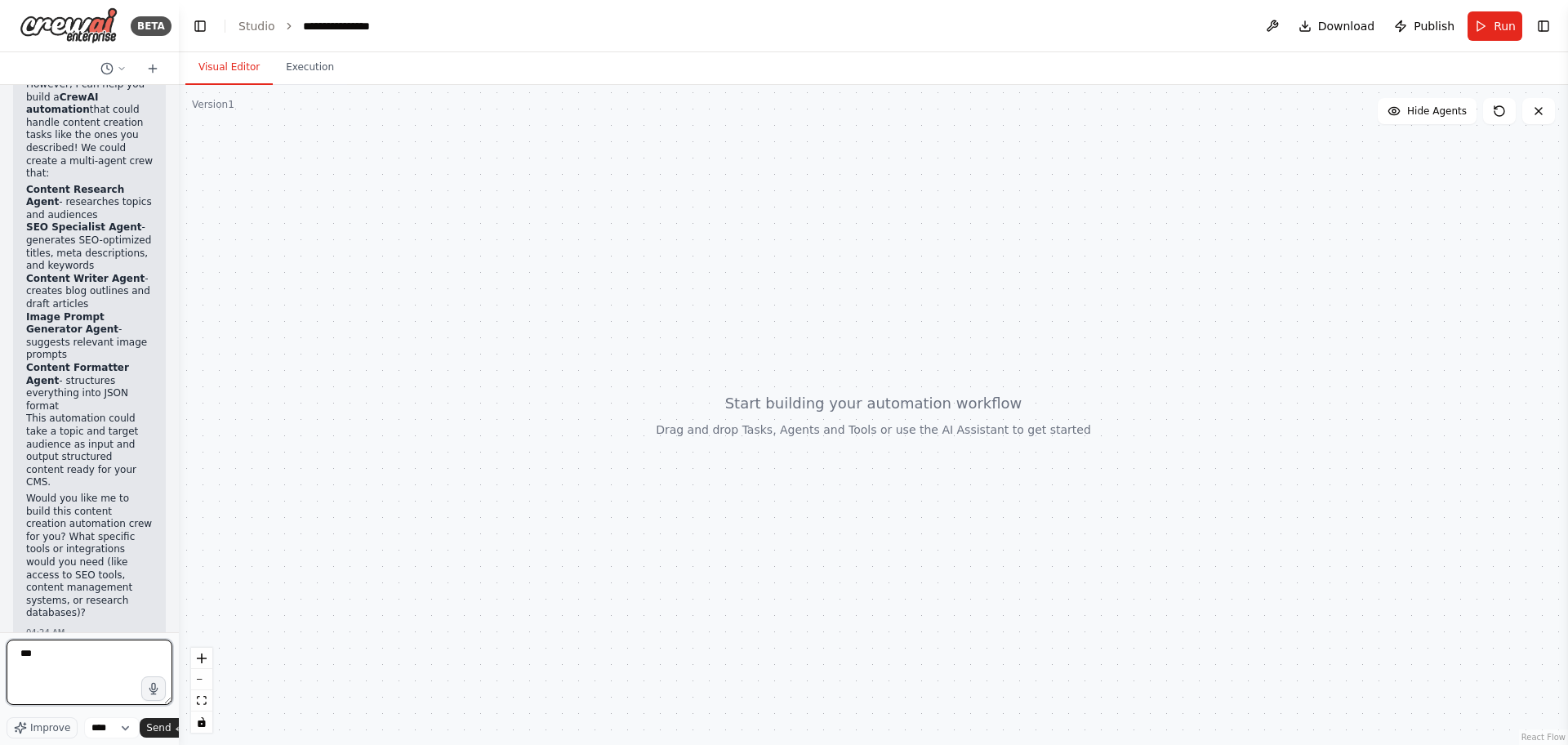
type textarea "****"
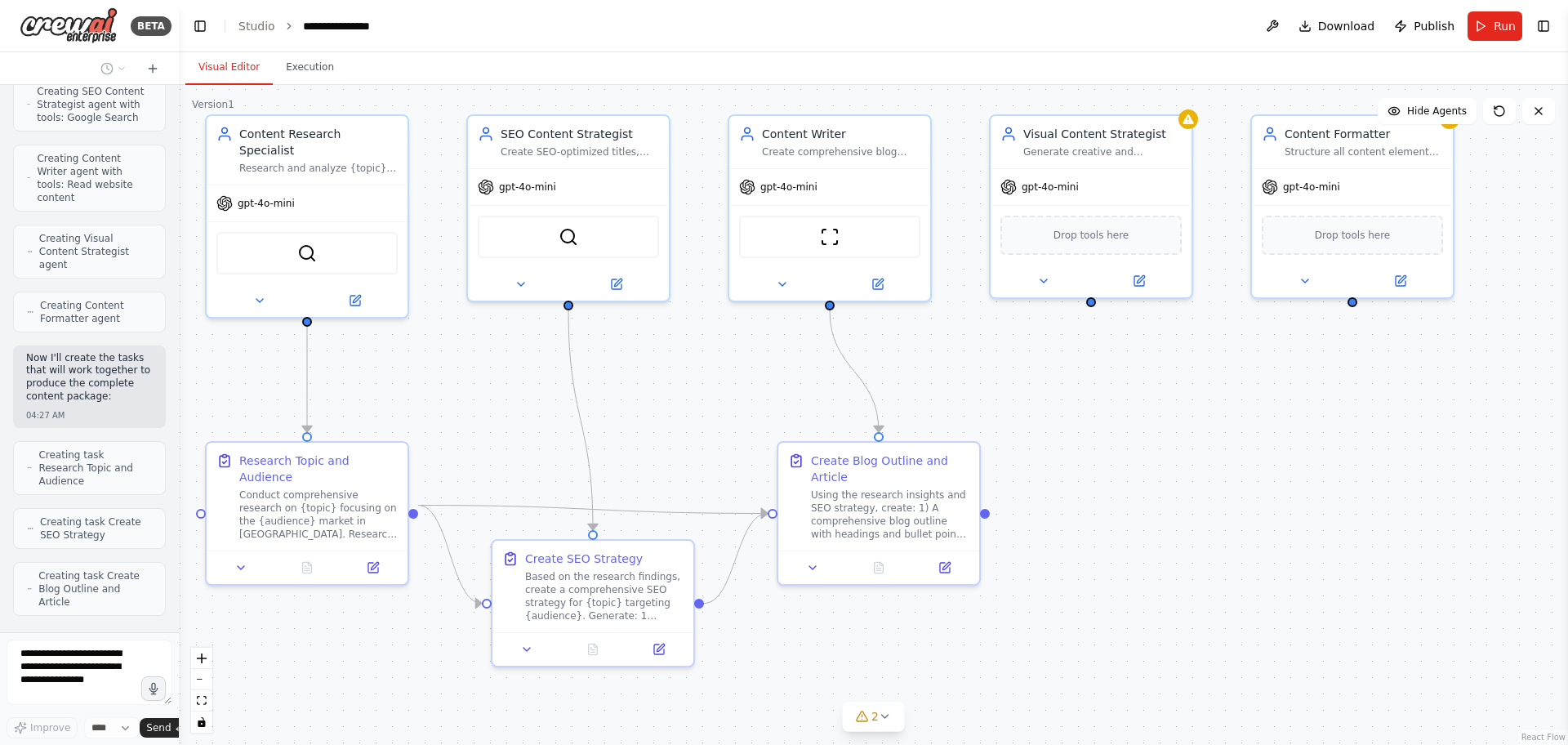
scroll to position [2112, 0]
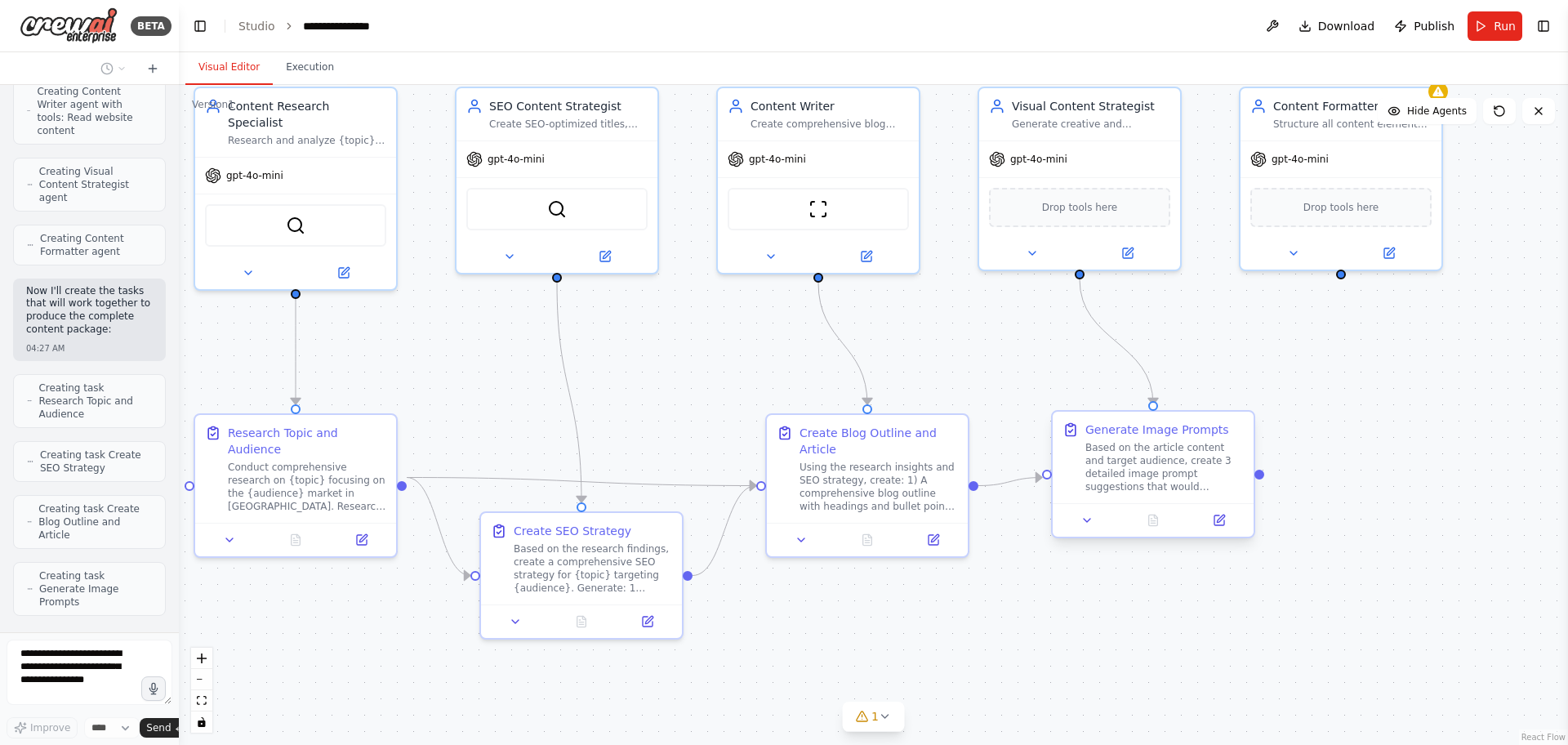
drag, startPoint x: 1217, startPoint y: 499, endPoint x: 1149, endPoint y: 419, distance: 105.0
click at [1149, 419] on div ".deletable-edge-delete-btn { width: 20px; height: 20px; border: 0px solid #ffff…" at bounding box center [873, 415] width 1389 height 660
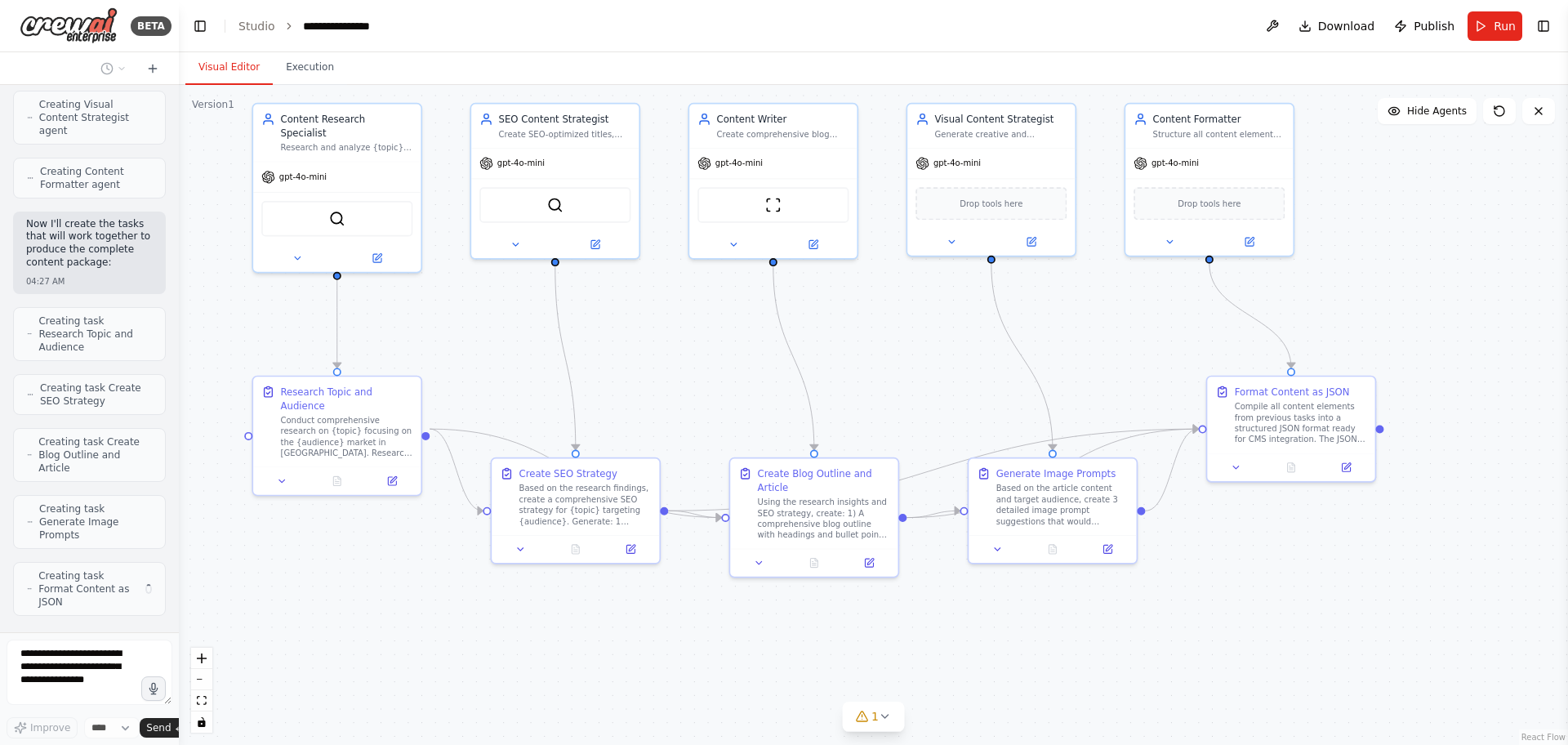
drag, startPoint x: 1433, startPoint y: 387, endPoint x: 1283, endPoint y: 345, distance: 155.8
click at [1283, 345] on div ".deletable-edge-delete-btn { width: 20px; height: 20px; border: 0px solid #ffff…" at bounding box center [873, 415] width 1389 height 660
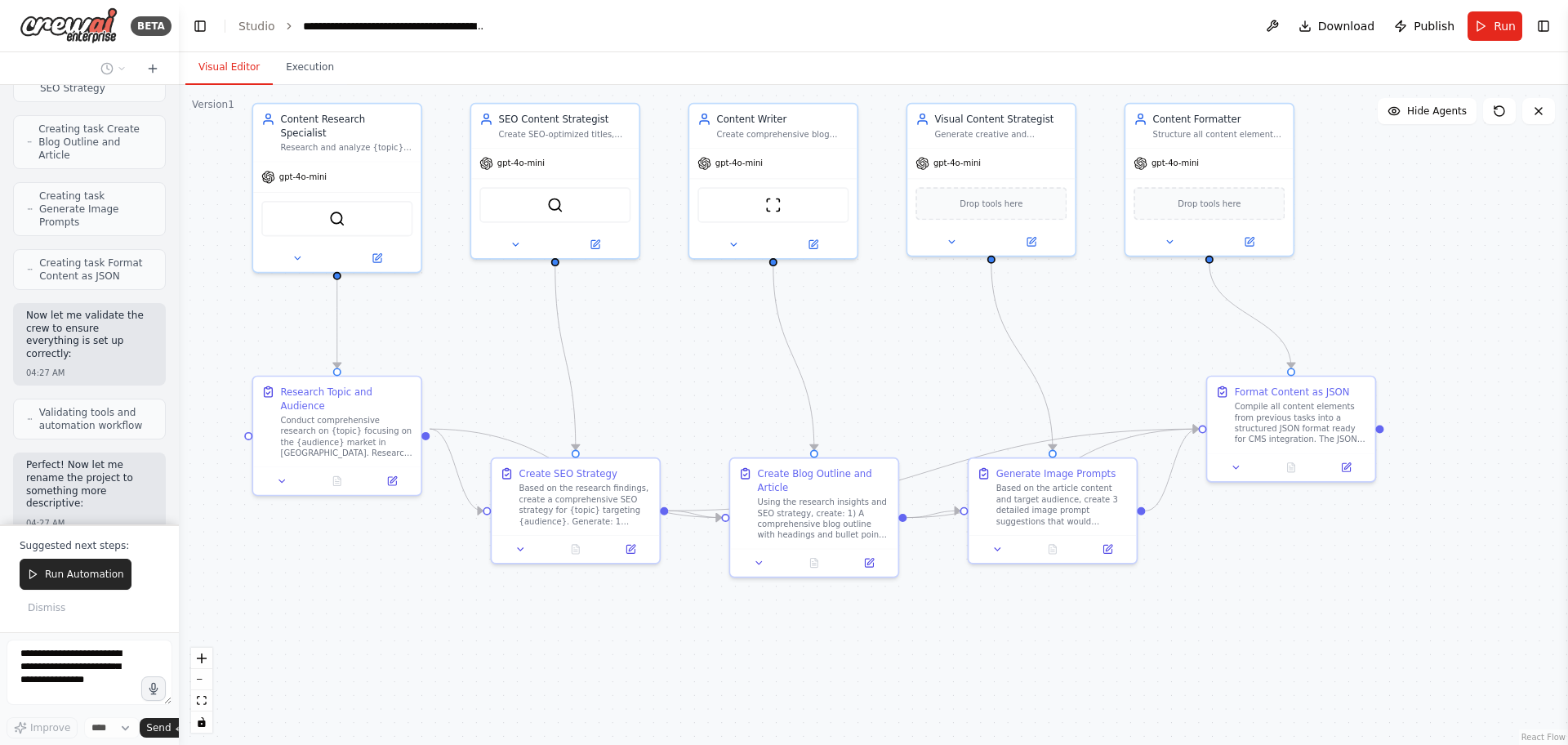
scroll to position [2504, 0]
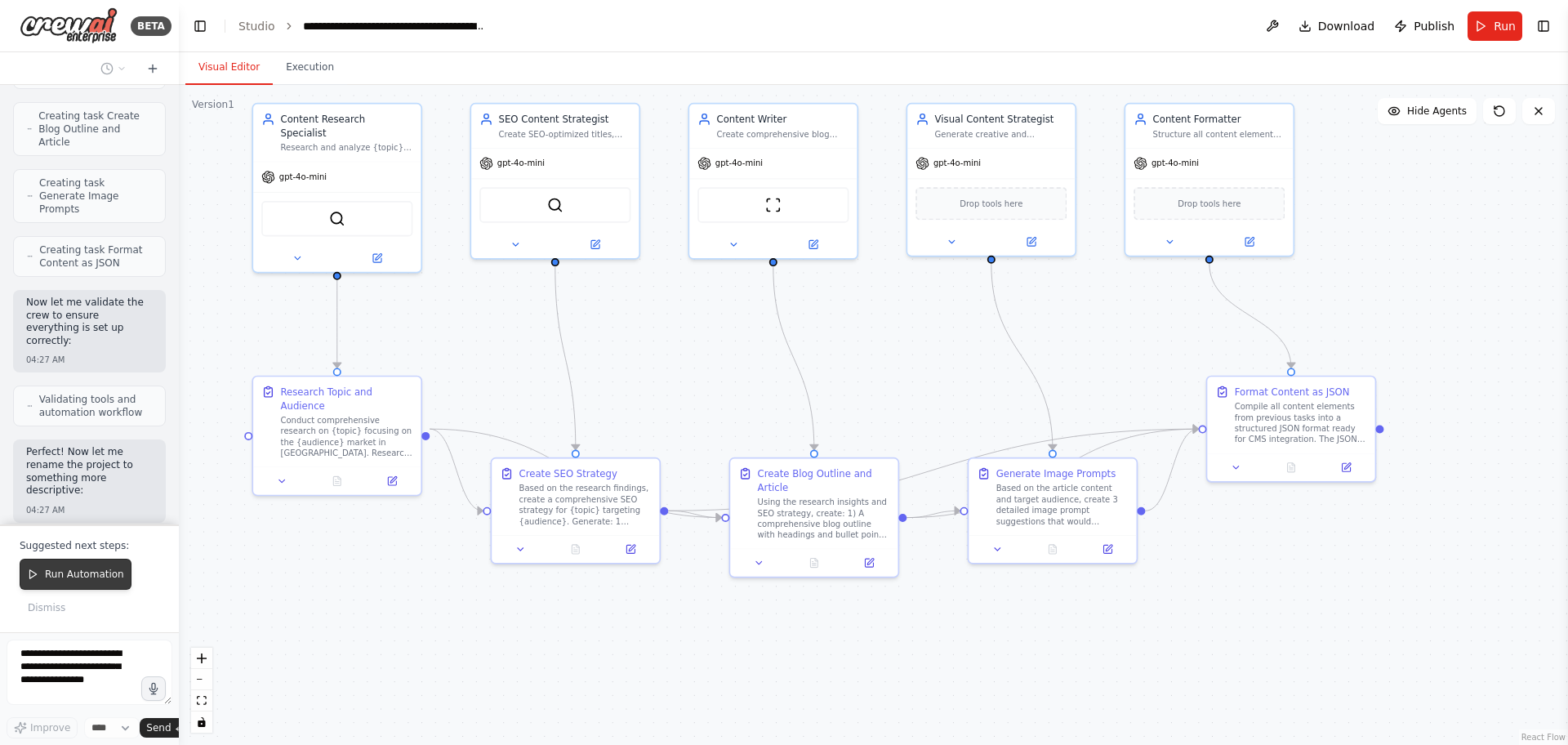
click at [92, 584] on button "Run Automation" at bounding box center [75, 575] width 112 height 31
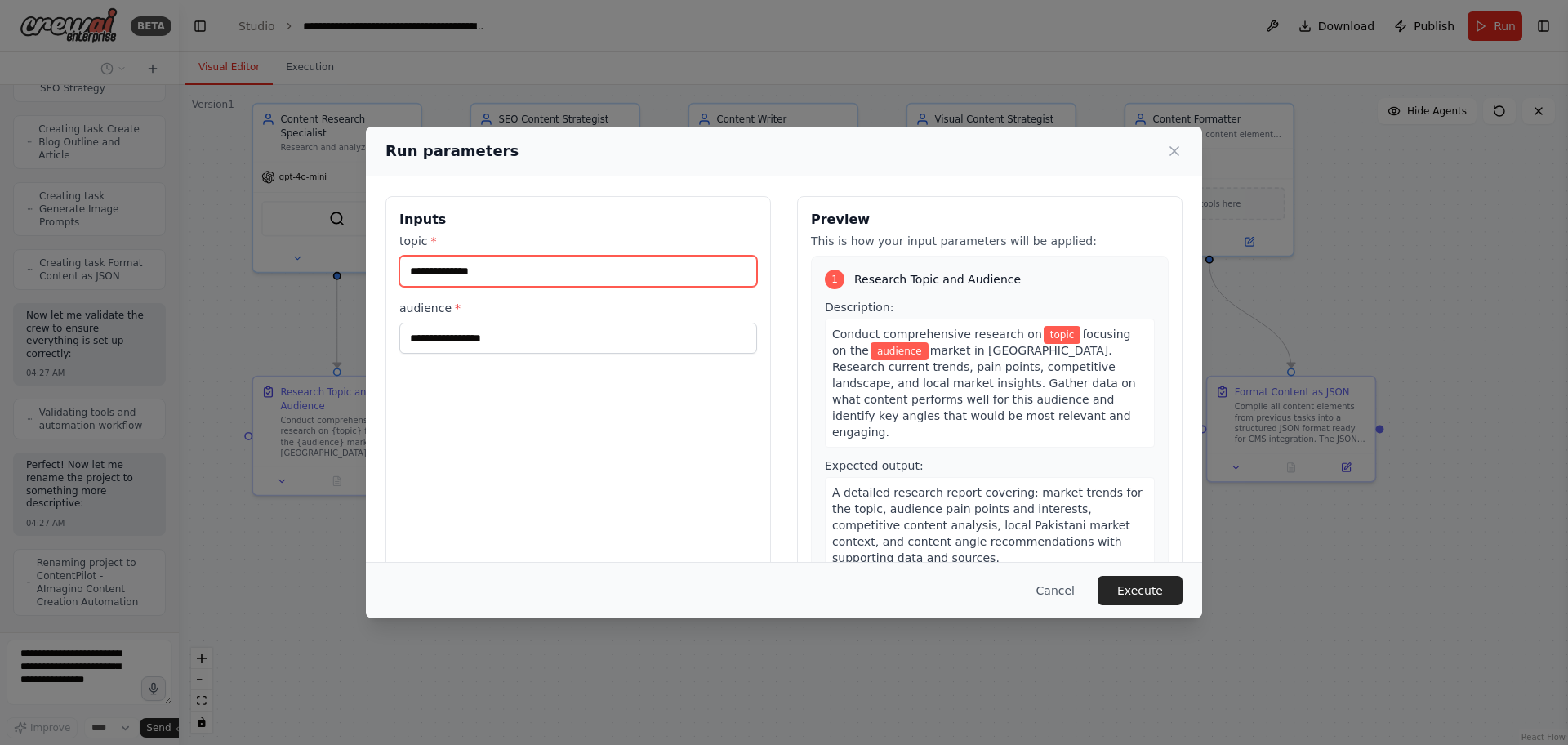
click at [476, 283] on input "topic *" at bounding box center [578, 272] width 358 height 31
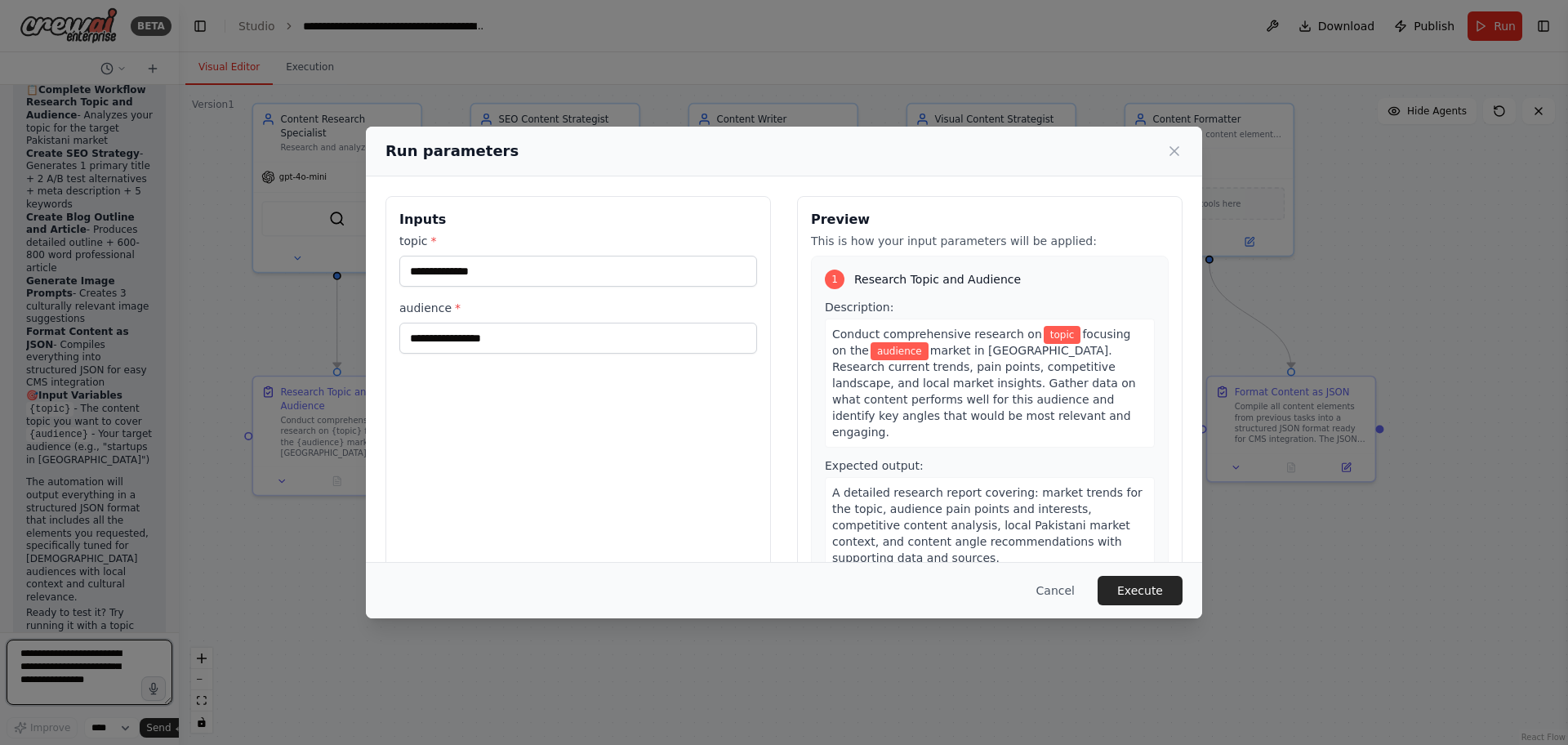
scroll to position [3432, 0]
type textarea "***"
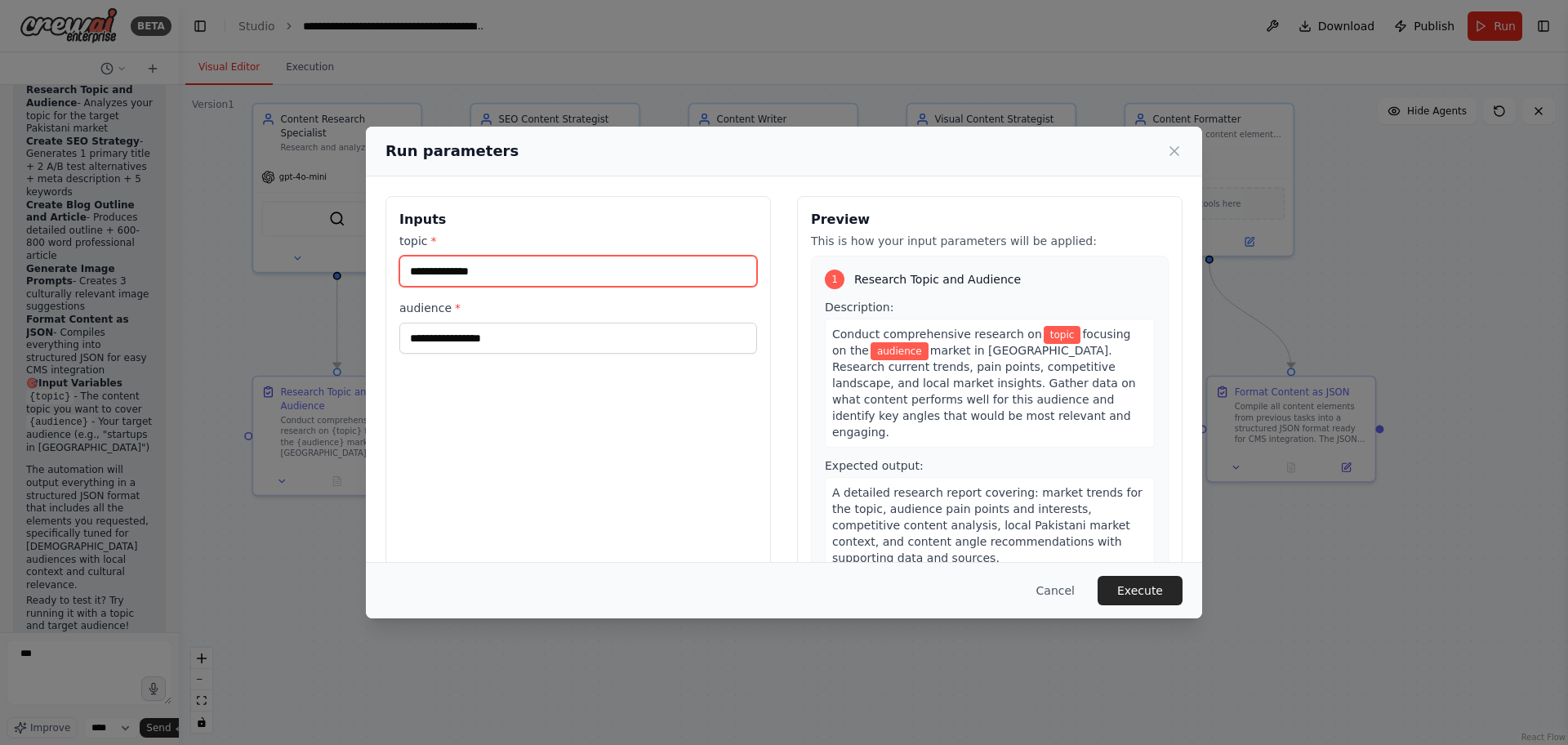
click at [522, 282] on input "topic *" at bounding box center [578, 272] width 358 height 31
type input "***"
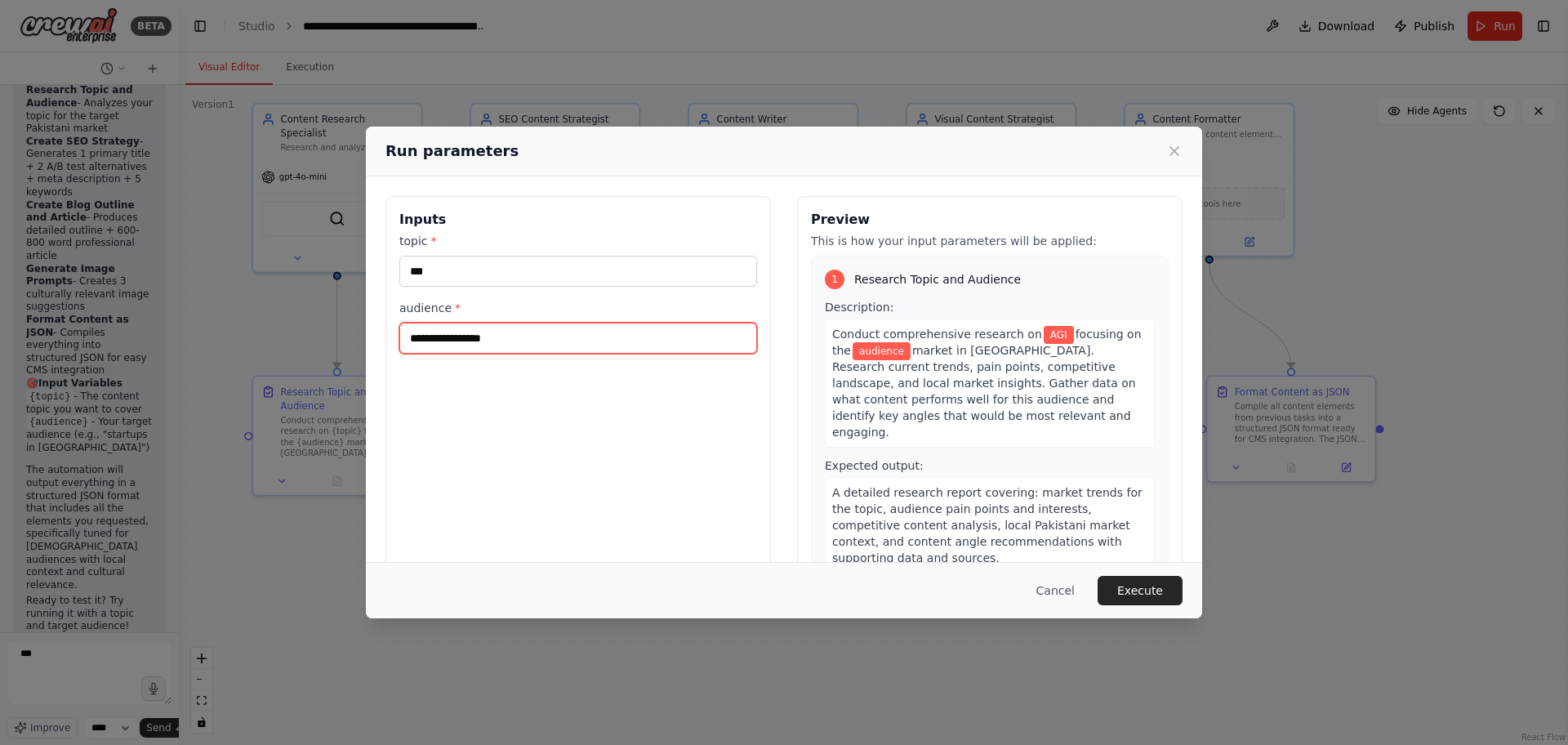
click at [524, 346] on input "audience *" at bounding box center [578, 339] width 358 height 31
type input "*********"
click at [1153, 590] on button "Execute" at bounding box center [1140, 590] width 85 height 30
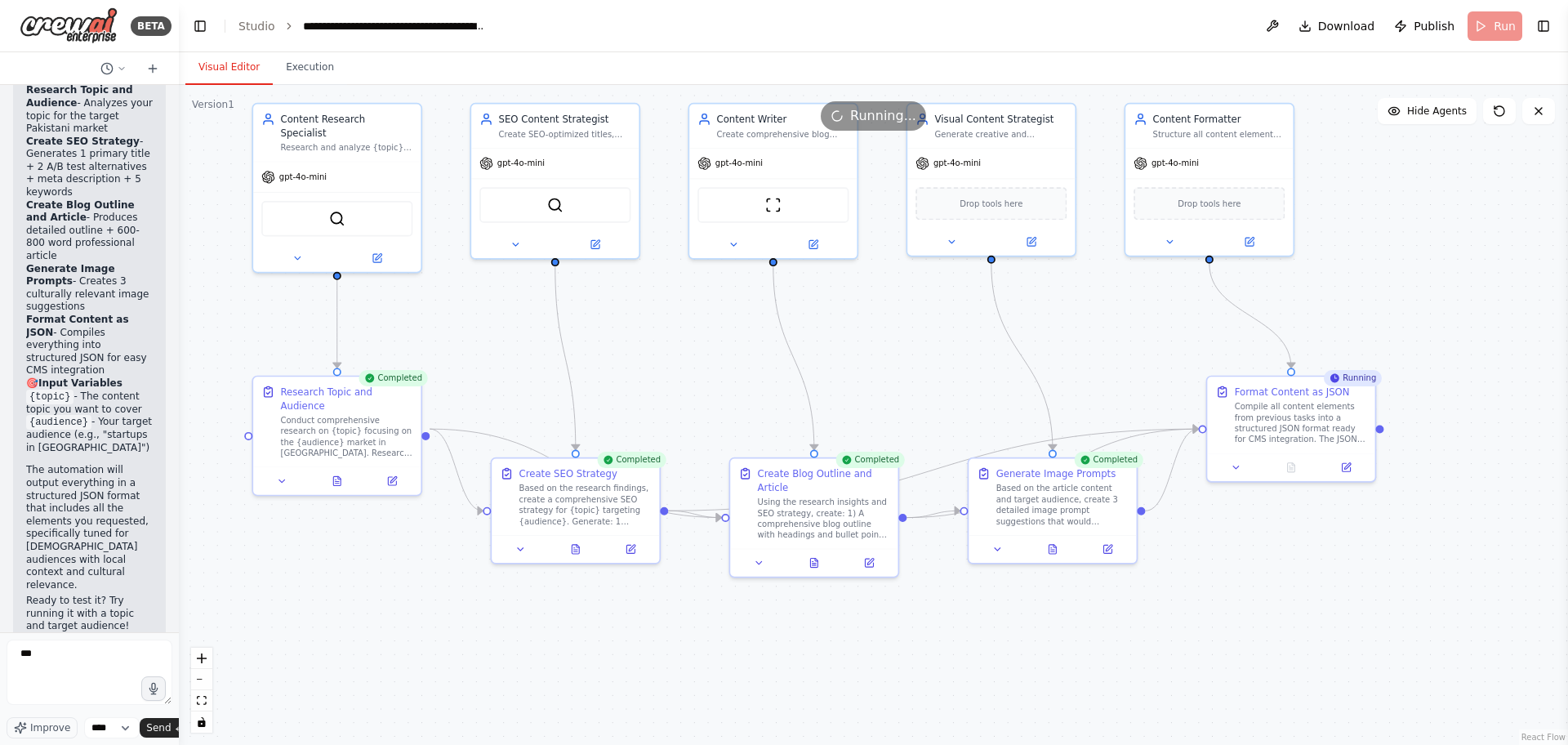
scroll to position [3432, 0]
